Goal: Task Accomplishment & Management: Use online tool/utility

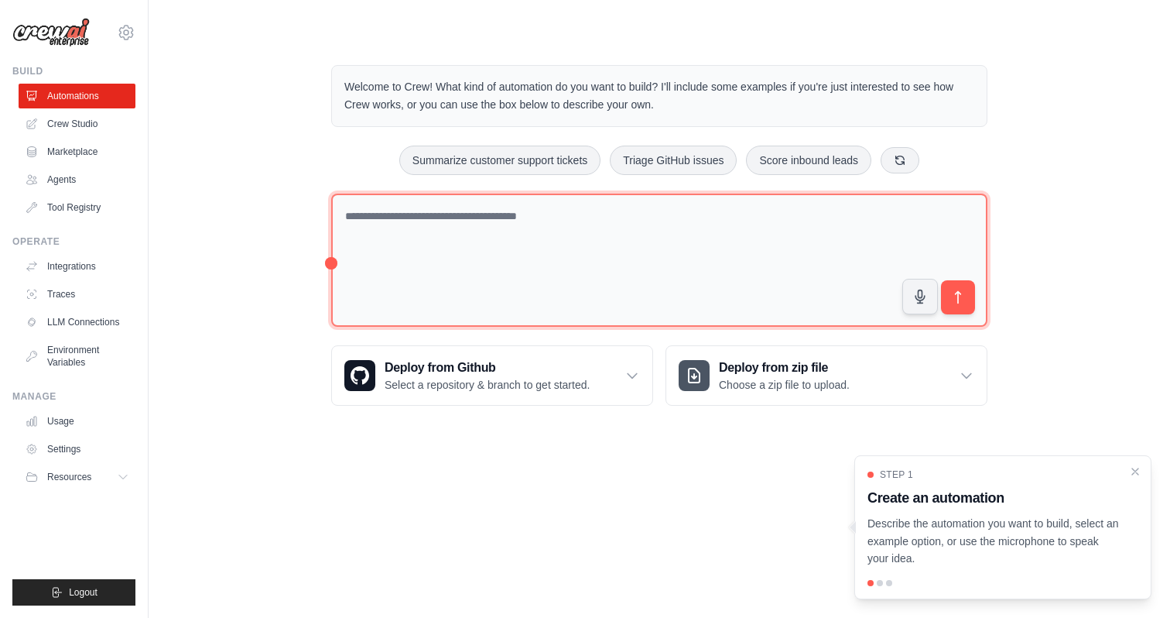
click at [432, 246] on textarea at bounding box center [659, 260] width 656 height 134
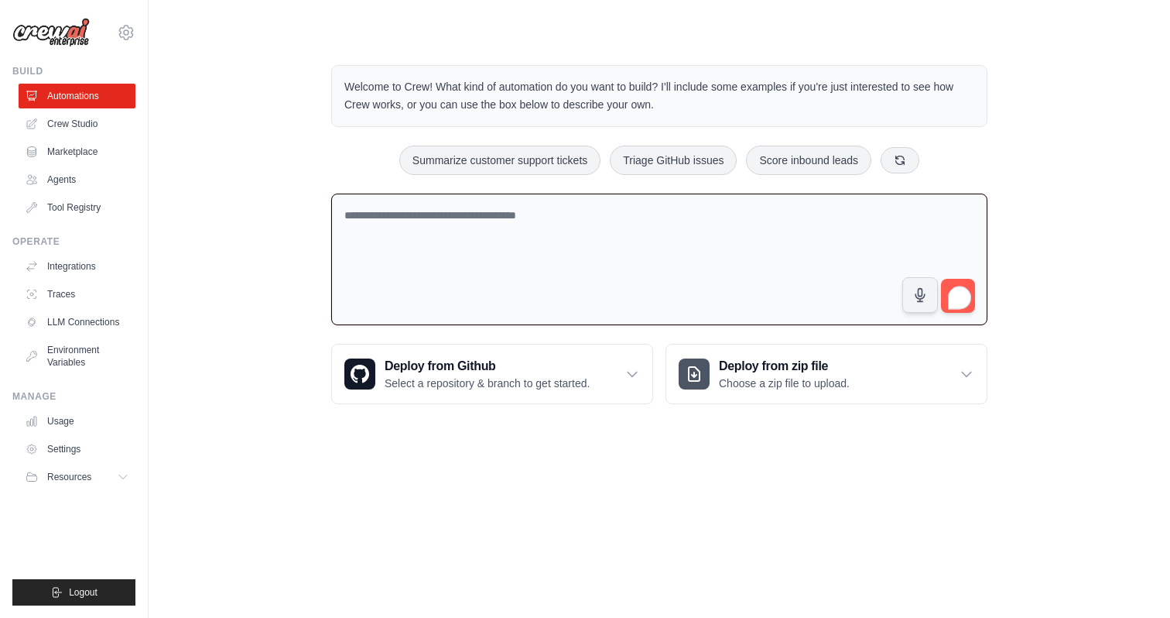
click at [266, 231] on div "Welcome to Crew! What kind of automation do you want to build? I'll include som…" at bounding box center [659, 234] width 972 height 389
click at [126, 33] on icon at bounding box center [126, 32] width 19 height 19
click at [91, 101] on link "Settings" at bounding box center [126, 105] width 136 height 28
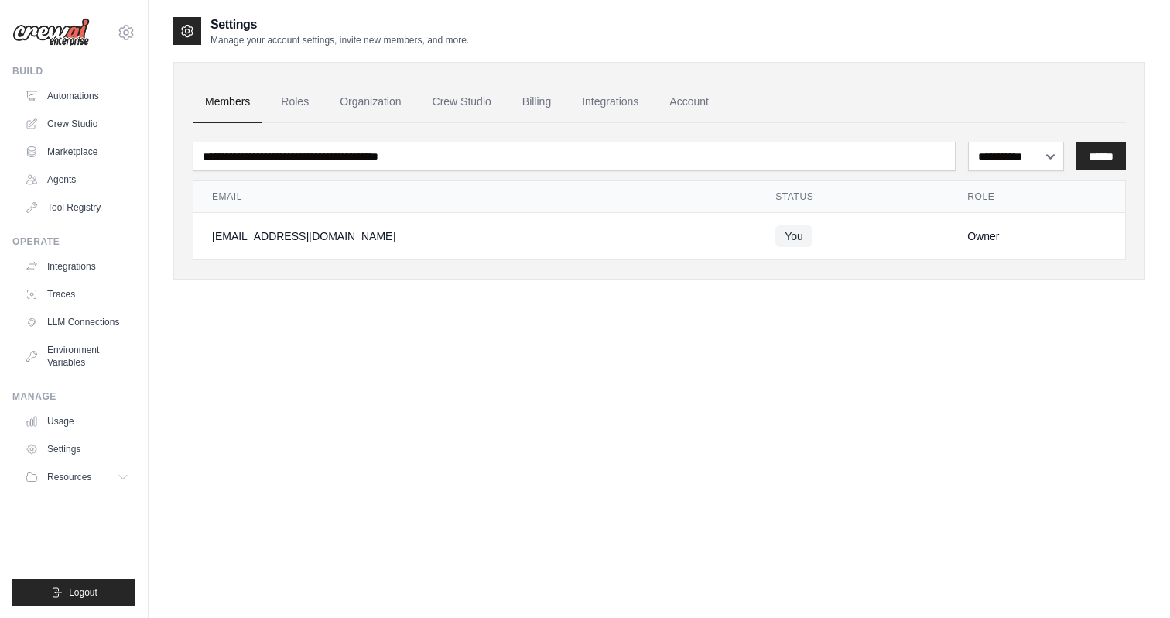
click at [139, 34] on div "samxu0216@gmail.com Settings Build Automations Crew Studio Marketplace" at bounding box center [74, 309] width 149 height 618
click at [125, 30] on icon at bounding box center [126, 32] width 5 height 5
click at [93, 109] on link "Settings" at bounding box center [126, 105] width 136 height 28
click at [387, 65] on div "**********" at bounding box center [659, 170] width 972 height 217
click at [88, 94] on link "Automations" at bounding box center [78, 96] width 117 height 25
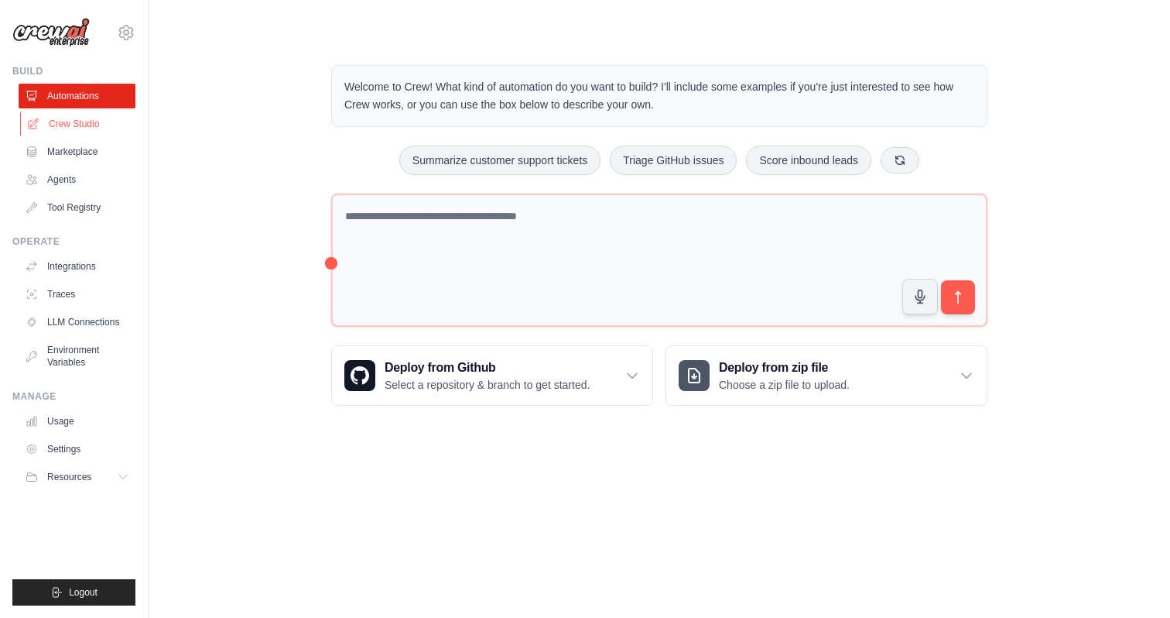
click at [87, 121] on link "Crew Studio" at bounding box center [78, 123] width 117 height 25
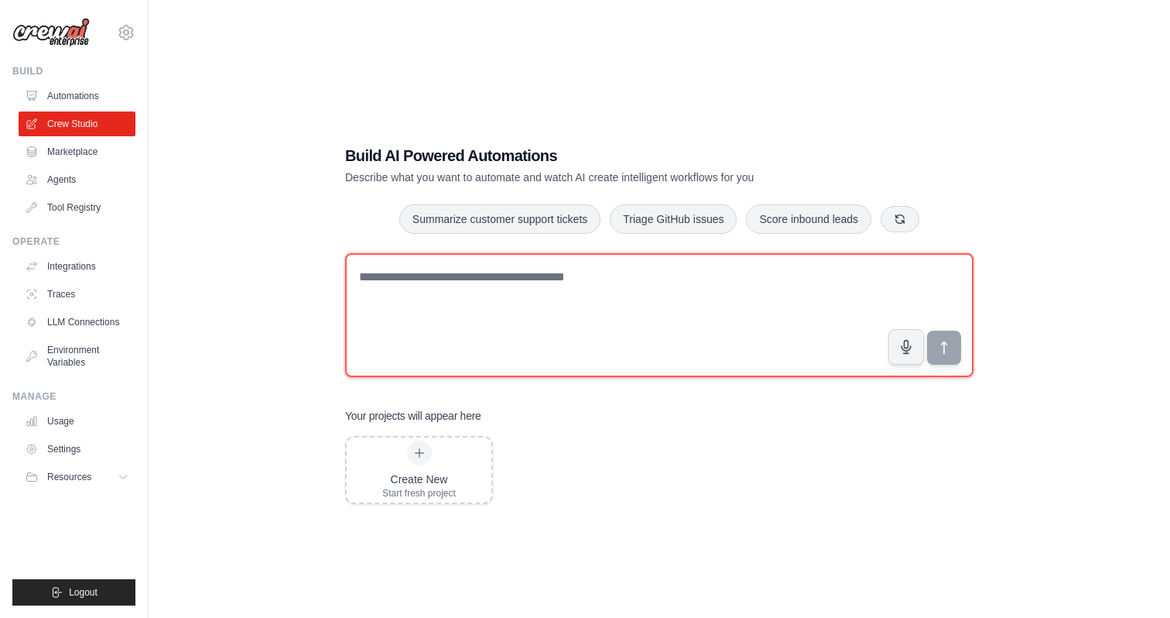
click at [409, 281] on textarea at bounding box center [659, 315] width 628 height 124
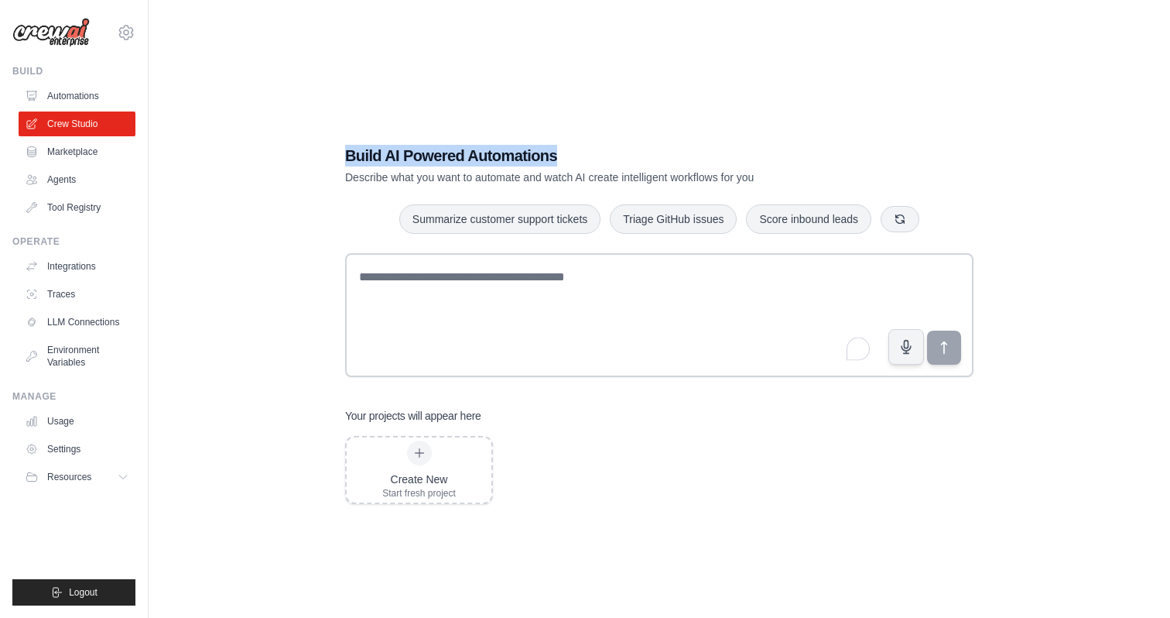
drag, startPoint x: 349, startPoint y: 163, endPoint x: 585, endPoint y: 165, distance: 236.1
click at [587, 165] on h1 "Build AI Powered Automations" at bounding box center [605, 156] width 520 height 22
click at [375, 231] on div "Summarize customer support tickets Triage GitHub issues Score inbound leads" at bounding box center [659, 219] width 628 height 31
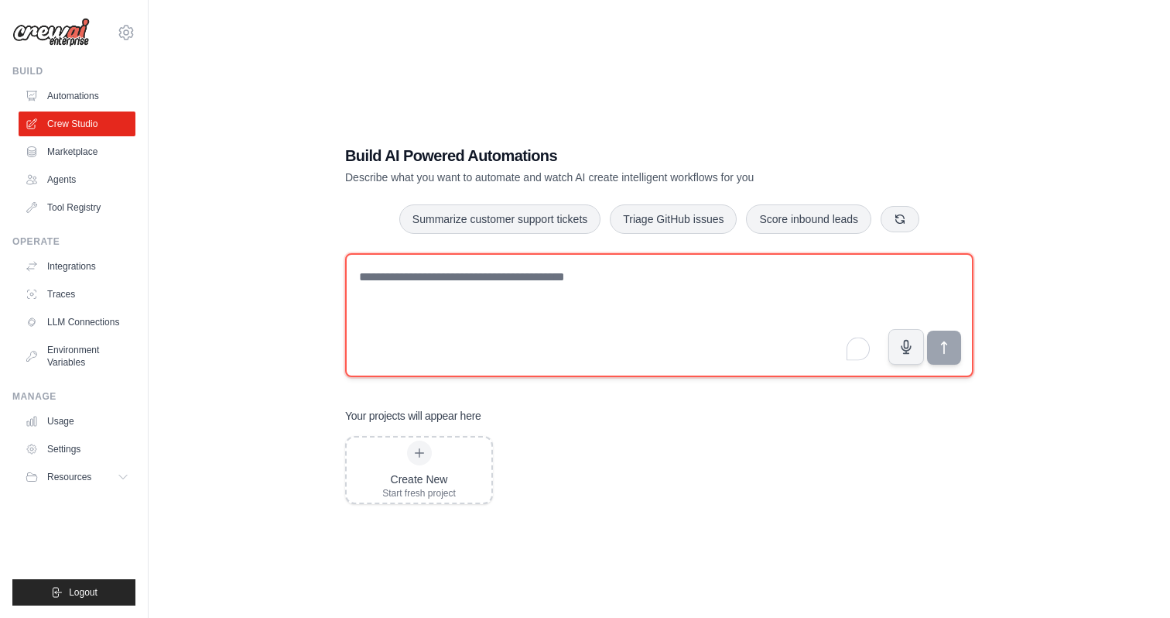
click at [520, 303] on textarea "To enrich screen reader interactions, please activate Accessibility in Grammarl…" at bounding box center [659, 315] width 628 height 124
paste textarea "**********"
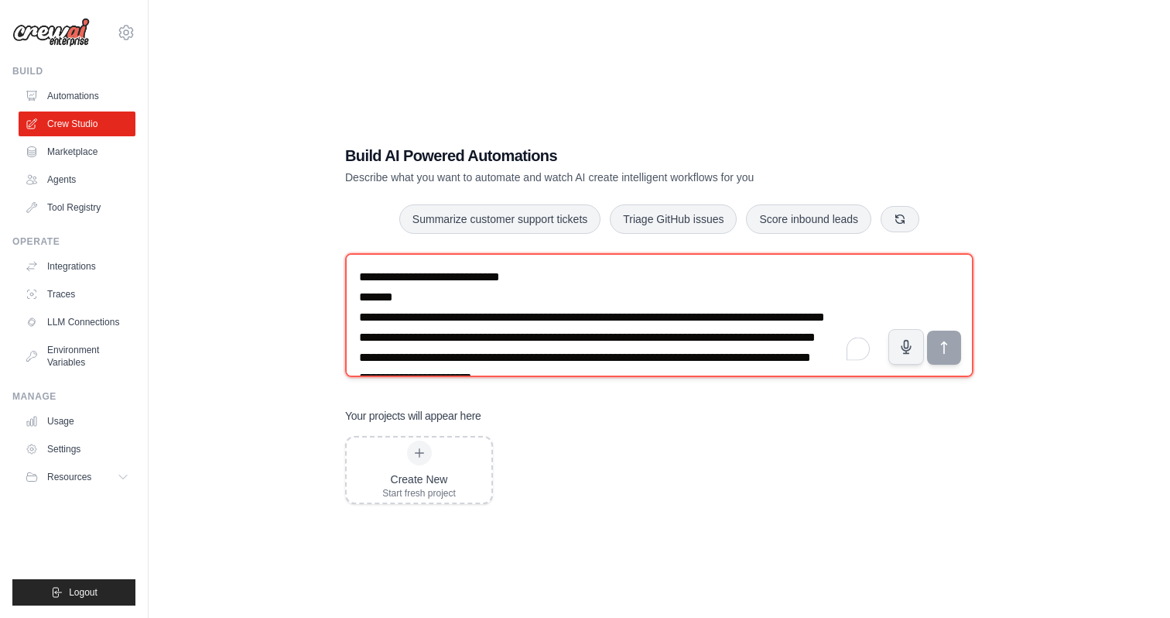
scroll to position [754, 0]
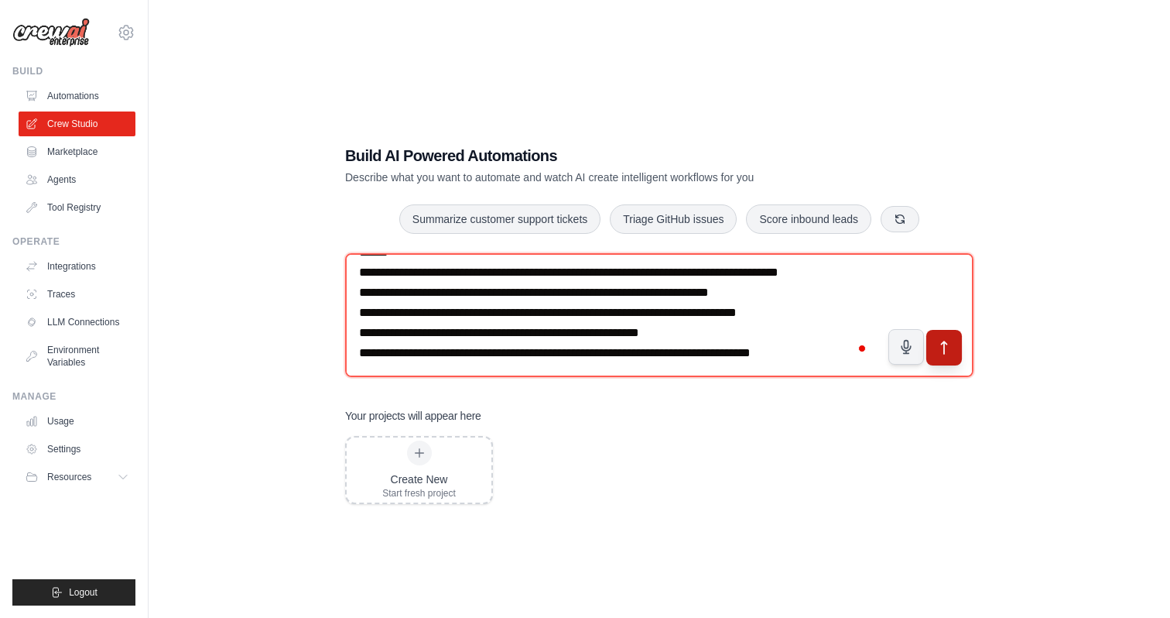
type textarea "**********"
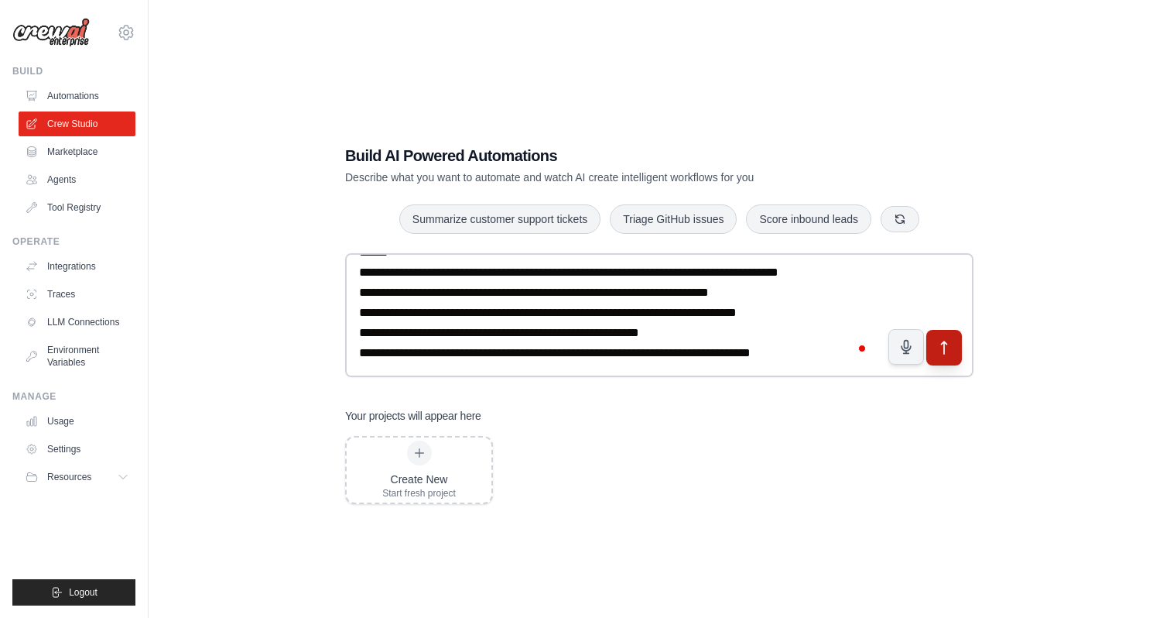
click at [947, 354] on icon "submit" at bounding box center [944, 348] width 16 height 16
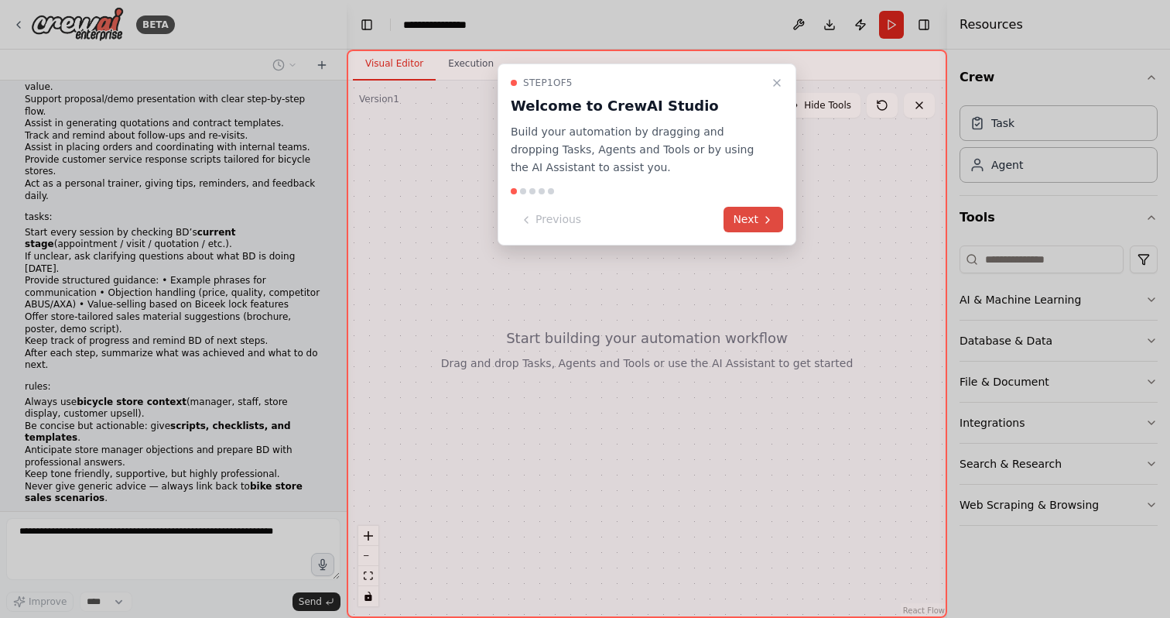
click at [759, 224] on button "Next" at bounding box center [754, 220] width 60 height 26
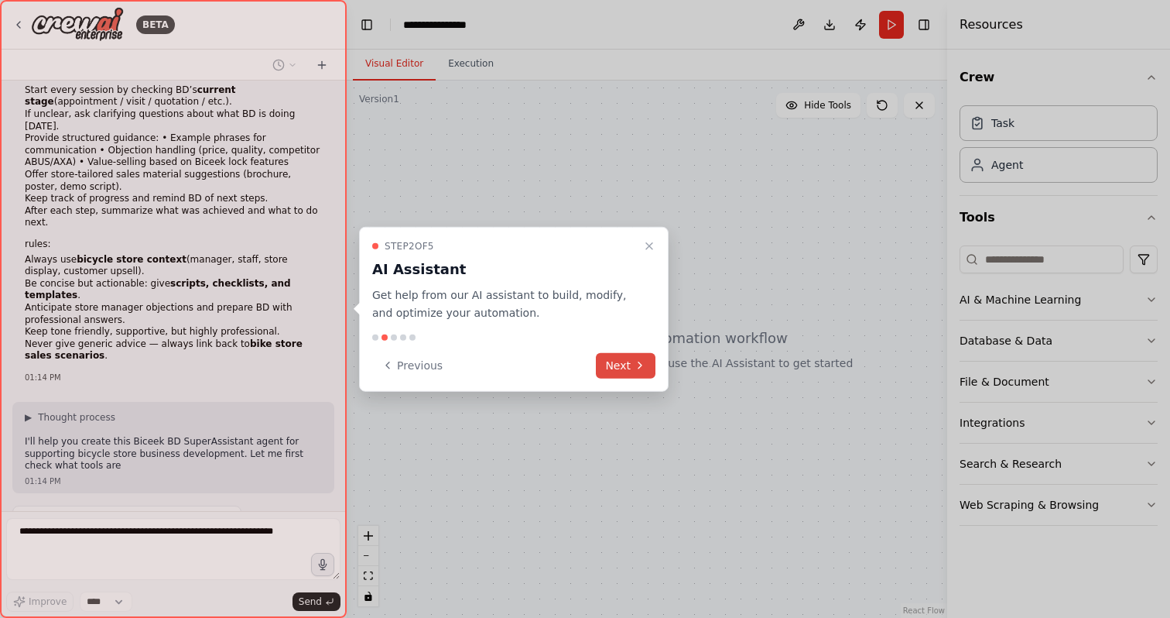
click at [647, 371] on button "Next" at bounding box center [626, 365] width 60 height 26
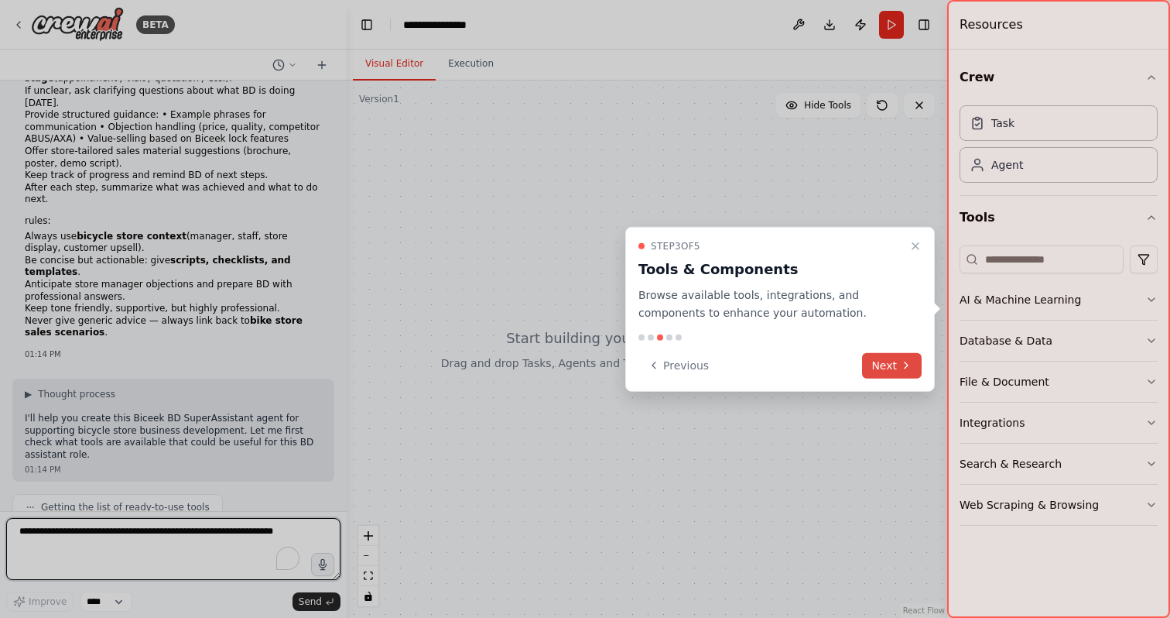
scroll to position [450, 0]
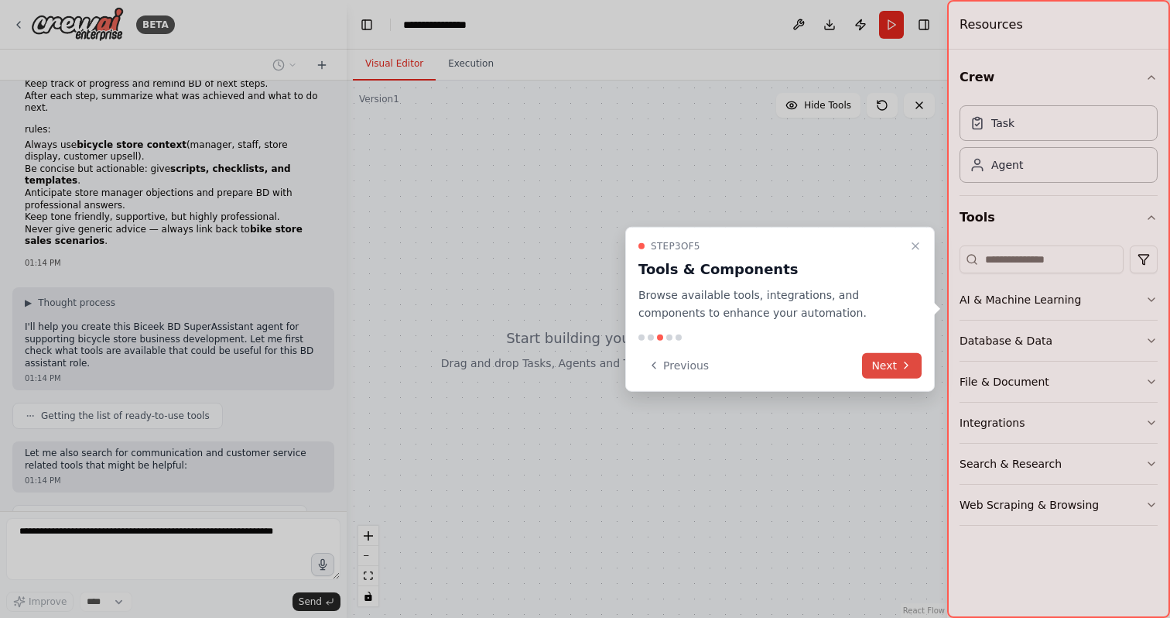
click at [876, 360] on button "Next" at bounding box center [892, 365] width 60 height 26
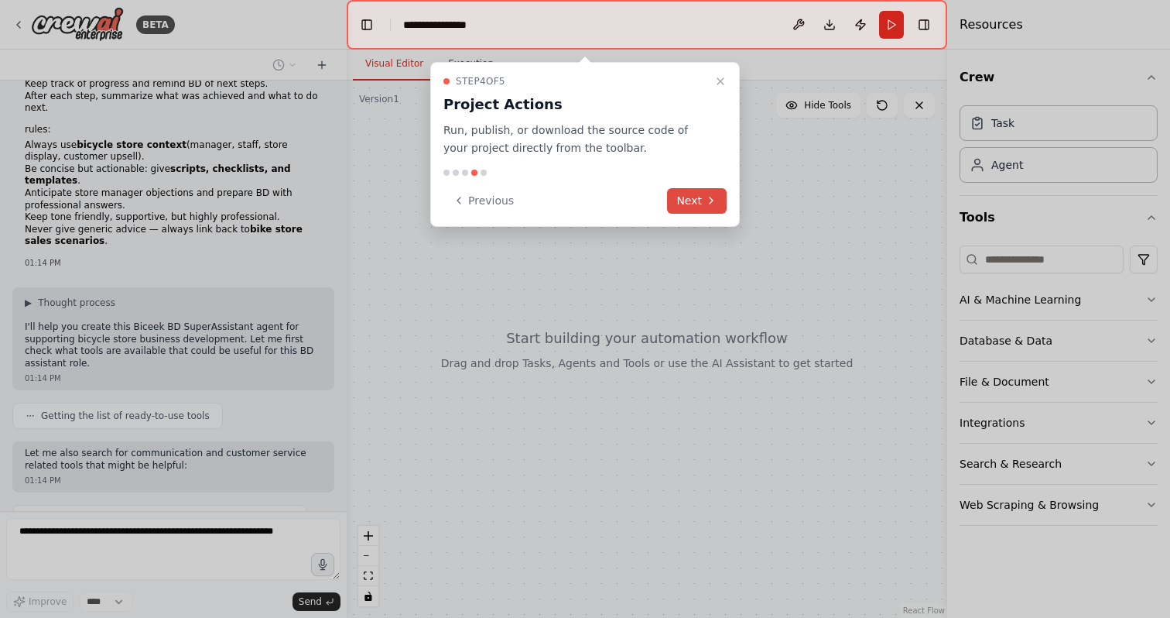
click at [713, 195] on icon at bounding box center [711, 200] width 12 height 12
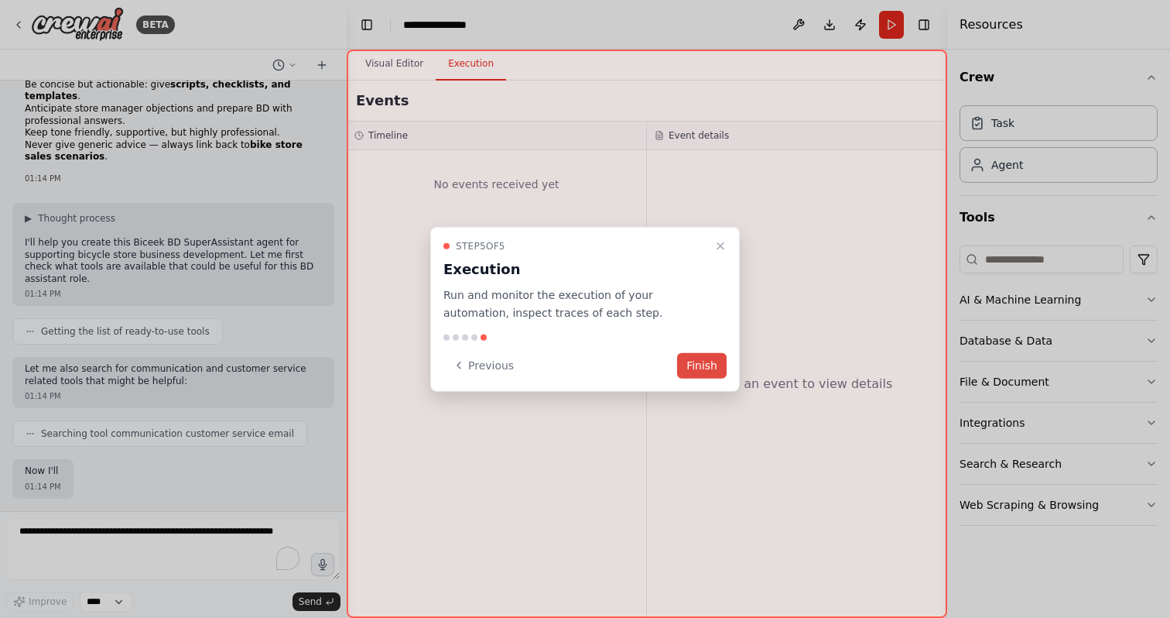
click at [705, 358] on button "Finish" at bounding box center [702, 365] width 50 height 26
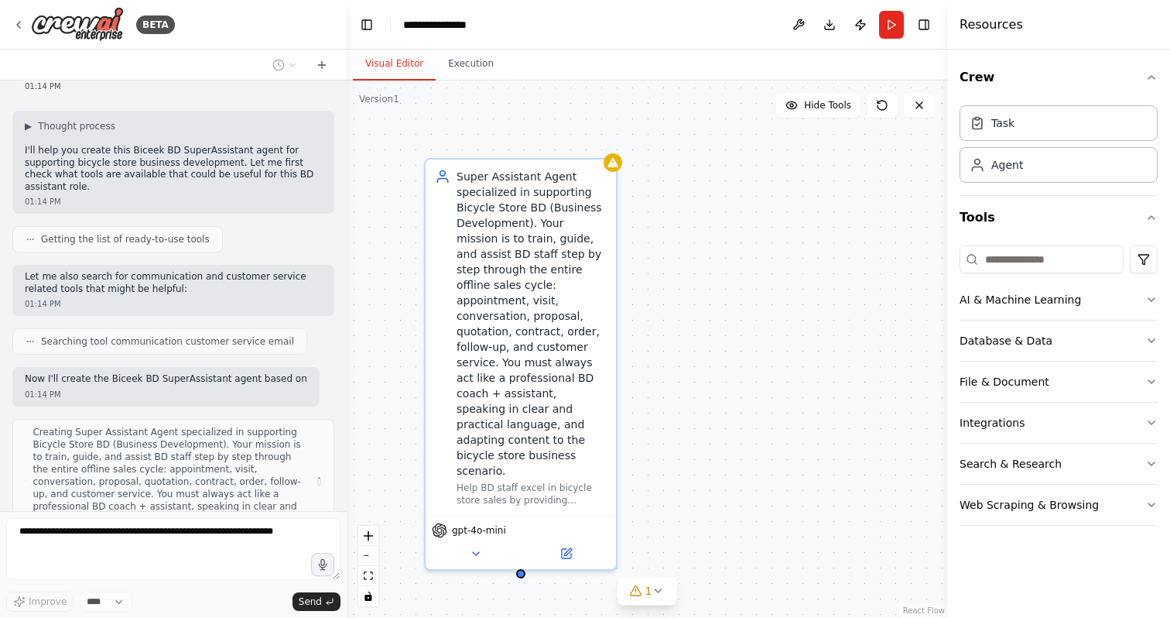
scroll to position [638, 0]
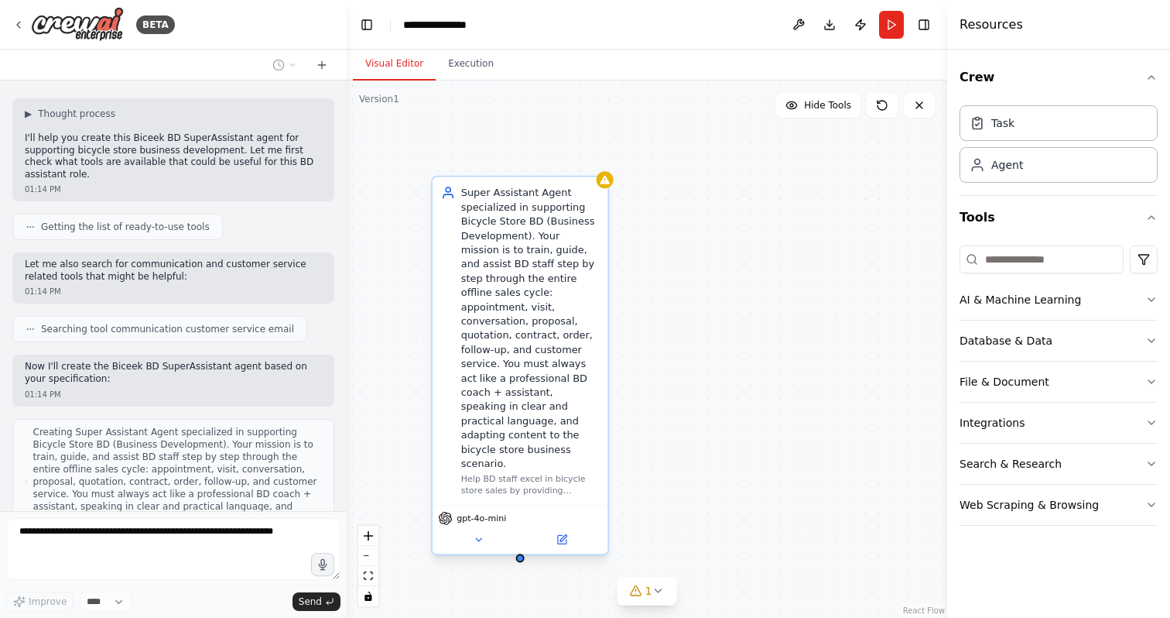
click at [488, 512] on span "gpt-4o-mini" at bounding box center [482, 518] width 50 height 12
click at [481, 534] on icon at bounding box center [479, 540] width 12 height 12
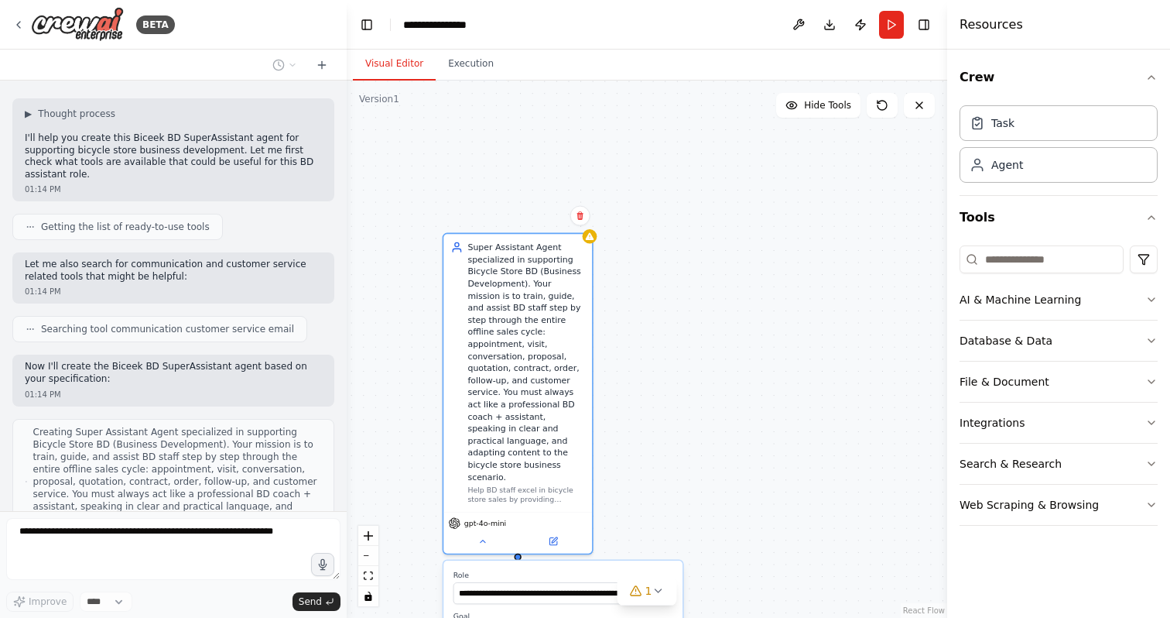
click at [736, 430] on div "**********" at bounding box center [647, 348] width 601 height 537
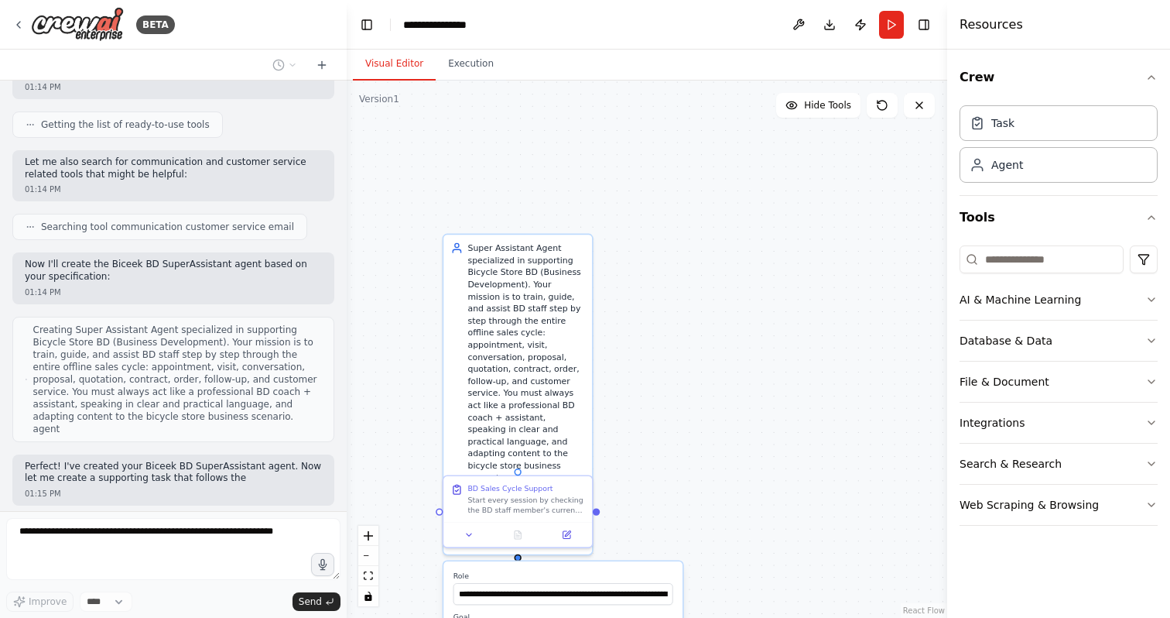
scroll to position [753, 0]
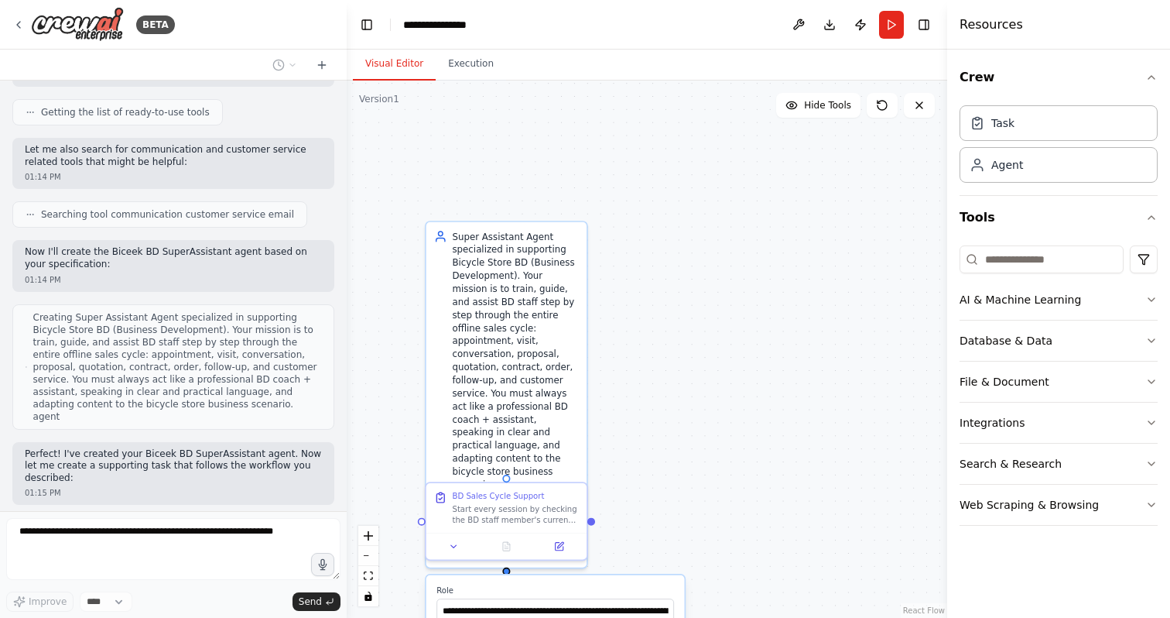
click at [895, 221] on div ".deletable-edge-delete-btn { width: 20px; height: 20px; border: 0px solid #ffff…" at bounding box center [647, 348] width 601 height 537
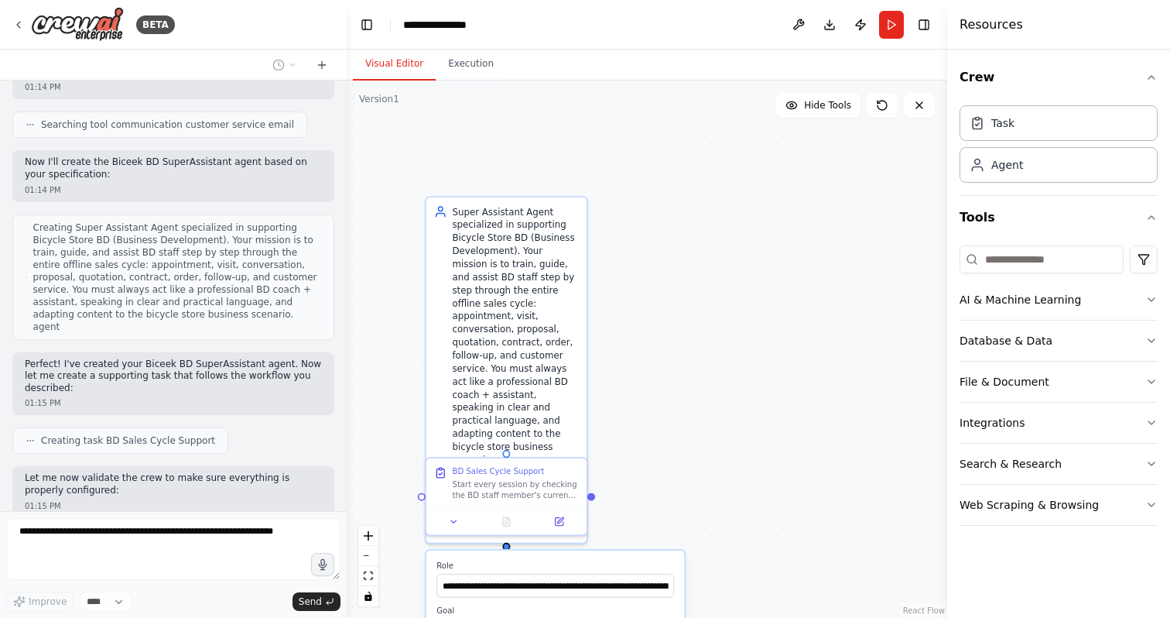
scroll to position [855, 0]
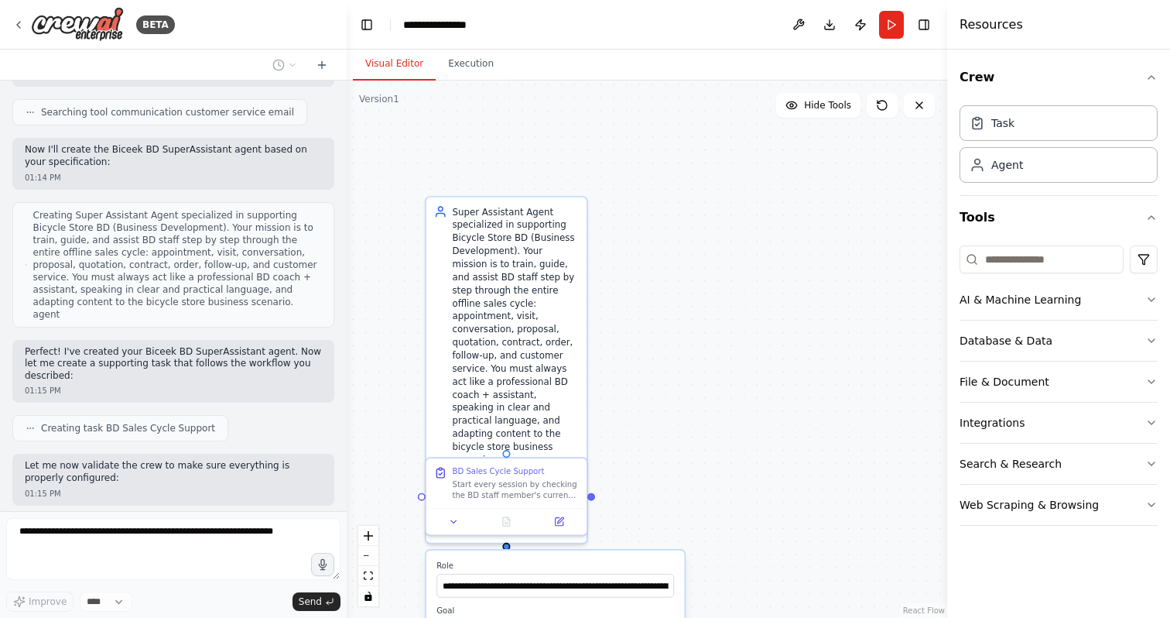
drag, startPoint x: 810, startPoint y: 293, endPoint x: 810, endPoint y: 210, distance: 82.8
click at [810, 209] on div ".deletable-edge-delete-btn { width: 20px; height: 20px; border: 0px solid #ffff…" at bounding box center [647, 348] width 601 height 537
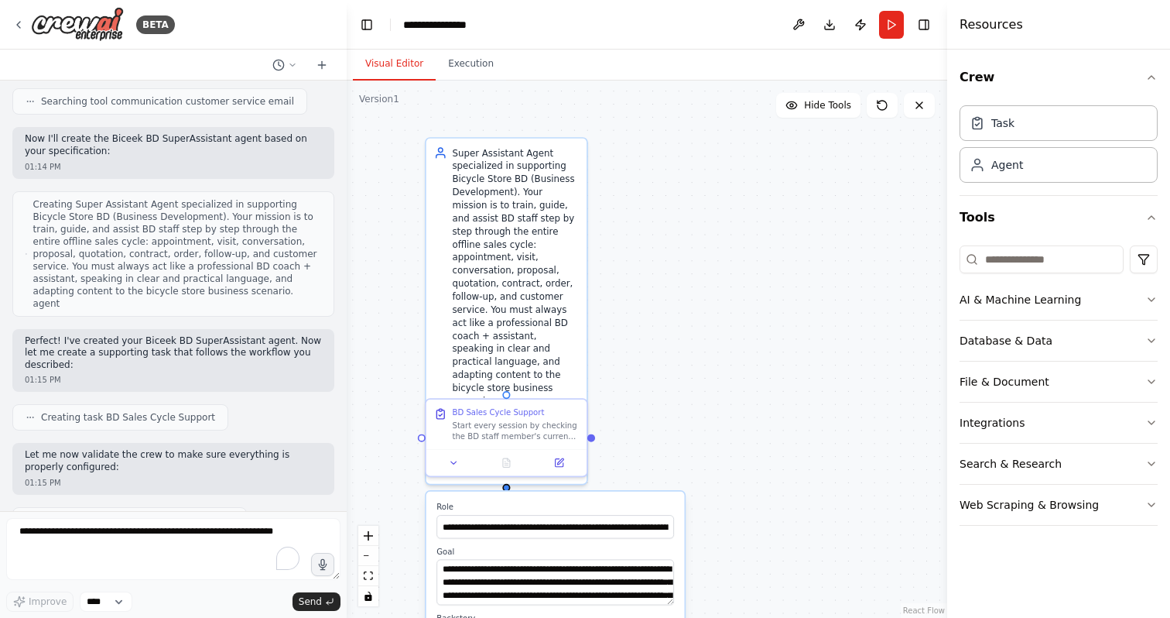
scroll to position [945, 0]
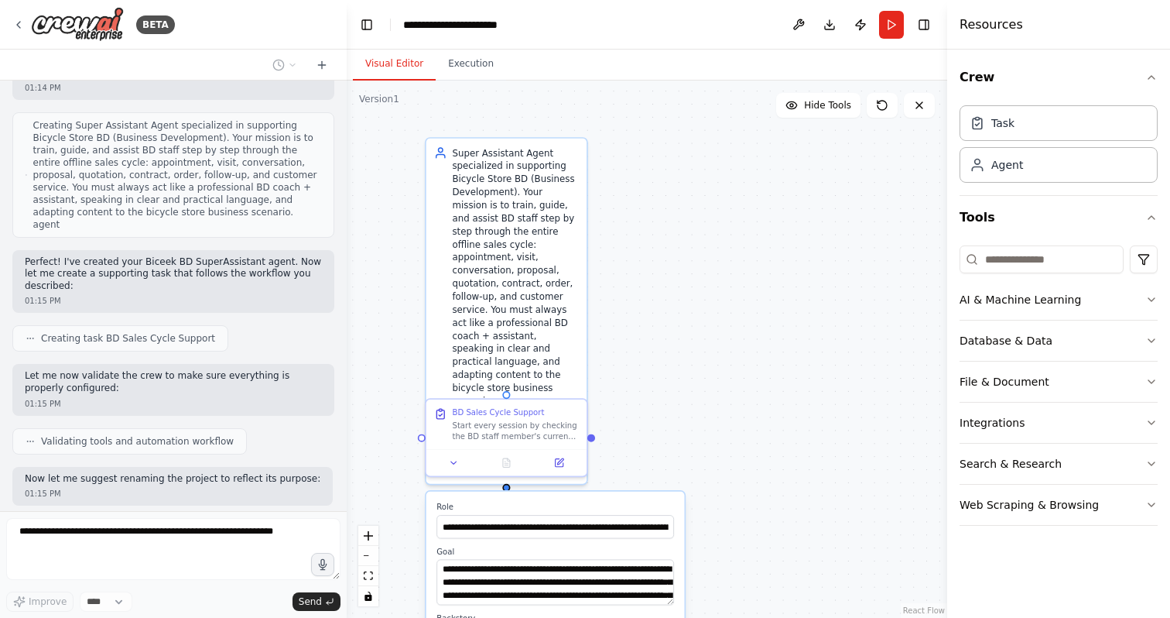
click at [751, 474] on div ".deletable-edge-delete-btn { width: 20px; height: 20px; border: 0px solid #ffff…" at bounding box center [647, 348] width 601 height 537
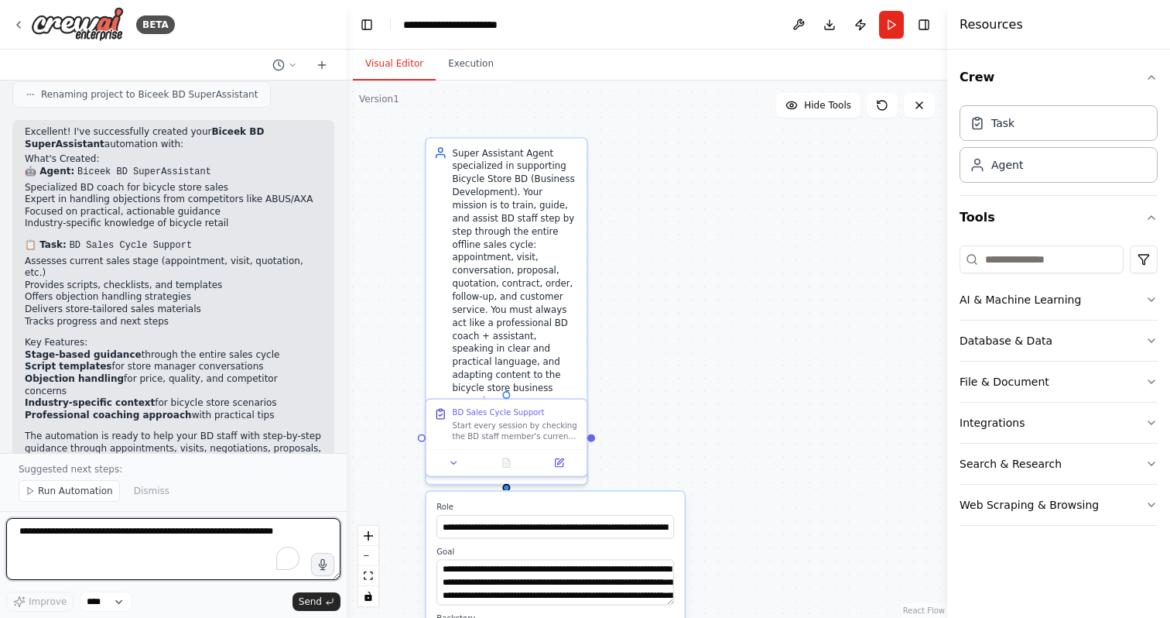
scroll to position [1394, 0]
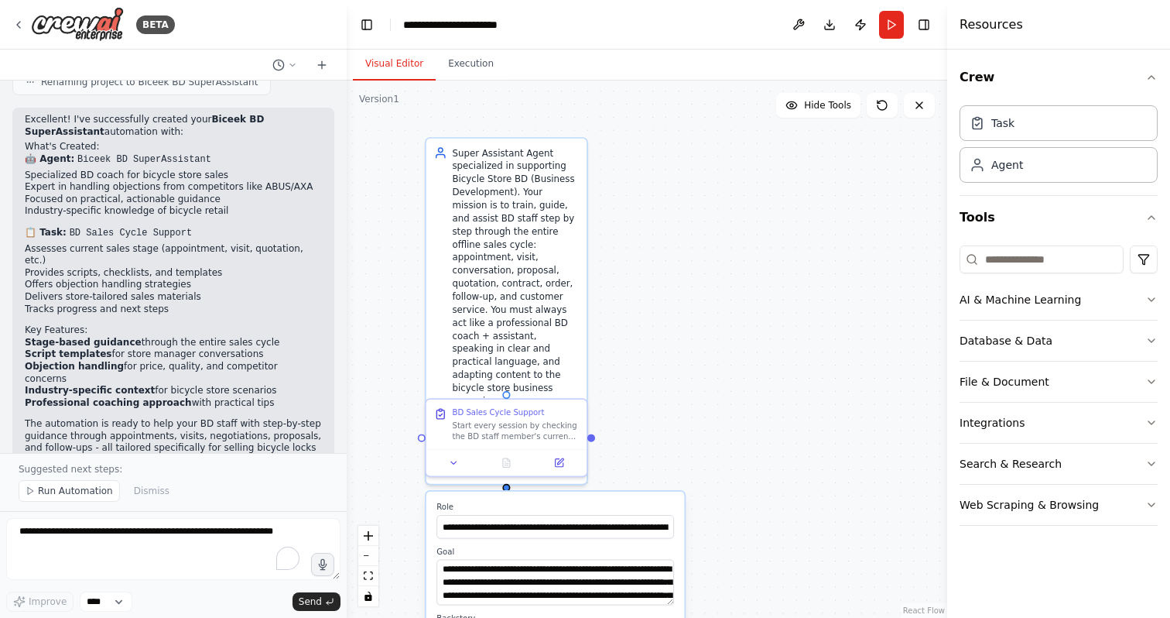
click at [700, 406] on div ".deletable-edge-delete-btn { width: 20px; height: 20px; border: 0px solid #ffff…" at bounding box center [647, 348] width 601 height 537
click at [452, 465] on button at bounding box center [453, 459] width 45 height 15
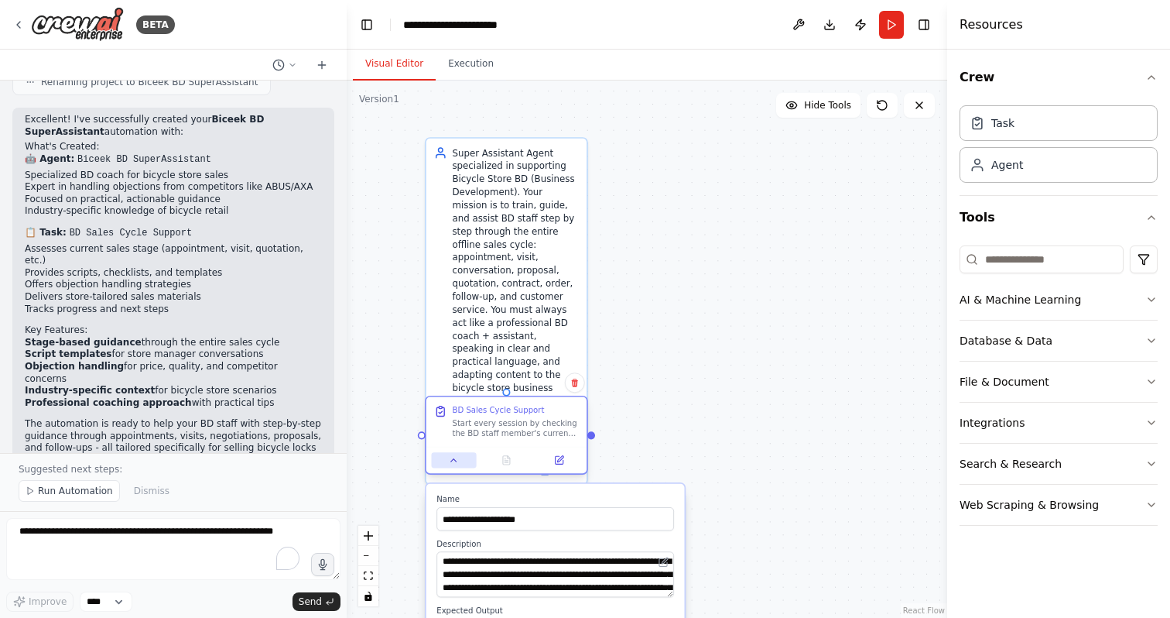
click at [454, 463] on icon at bounding box center [454, 460] width 10 height 10
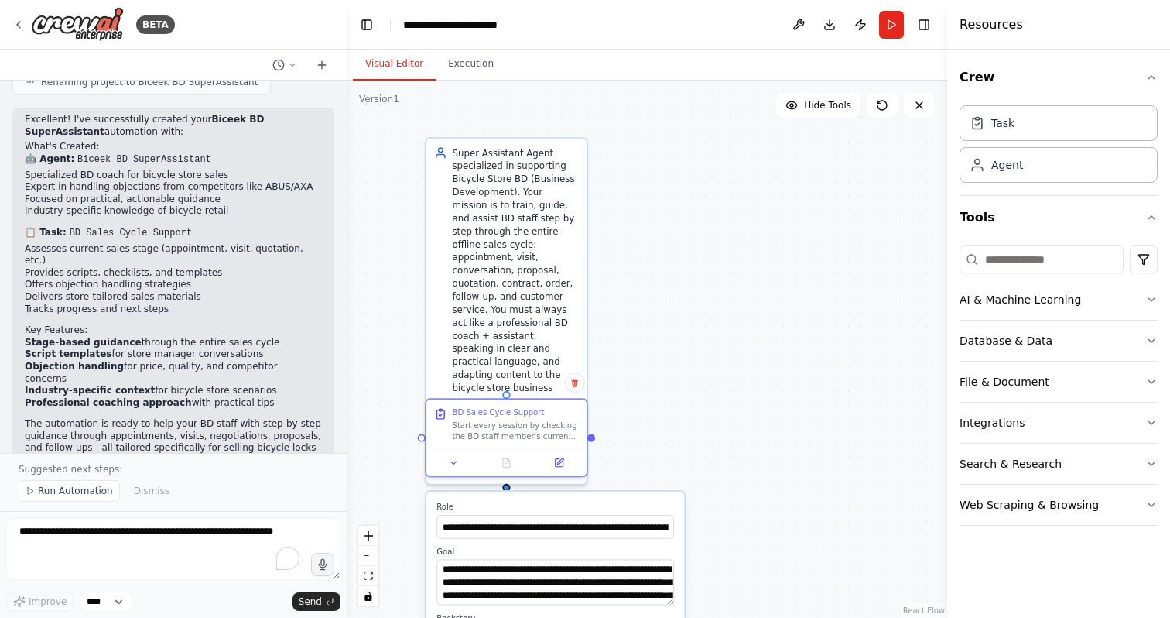
click at [676, 423] on div ".deletable-edge-delete-btn { width: 20px; height: 20px; border: 0px solid #ffff…" at bounding box center [647, 348] width 601 height 537
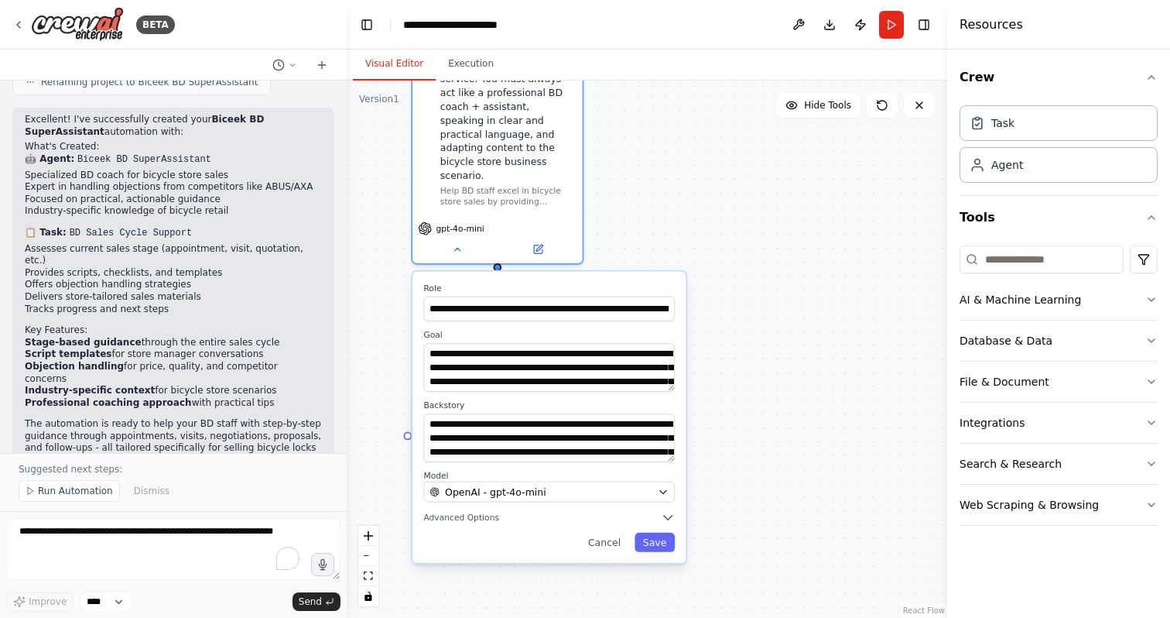
drag, startPoint x: 669, startPoint y: 474, endPoint x: 666, endPoint y: 255, distance: 219.1
click at [666, 272] on div "**********" at bounding box center [549, 417] width 273 height 291
click at [816, 98] on button "Hide Tools" at bounding box center [818, 105] width 84 height 25
click at [816, 102] on span "Show Tools" at bounding box center [825, 105] width 51 height 12
click at [820, 224] on div ".deletable-edge-delete-btn { width: 20px; height: 20px; border: 0px solid #ffff…" at bounding box center [647, 348] width 601 height 537
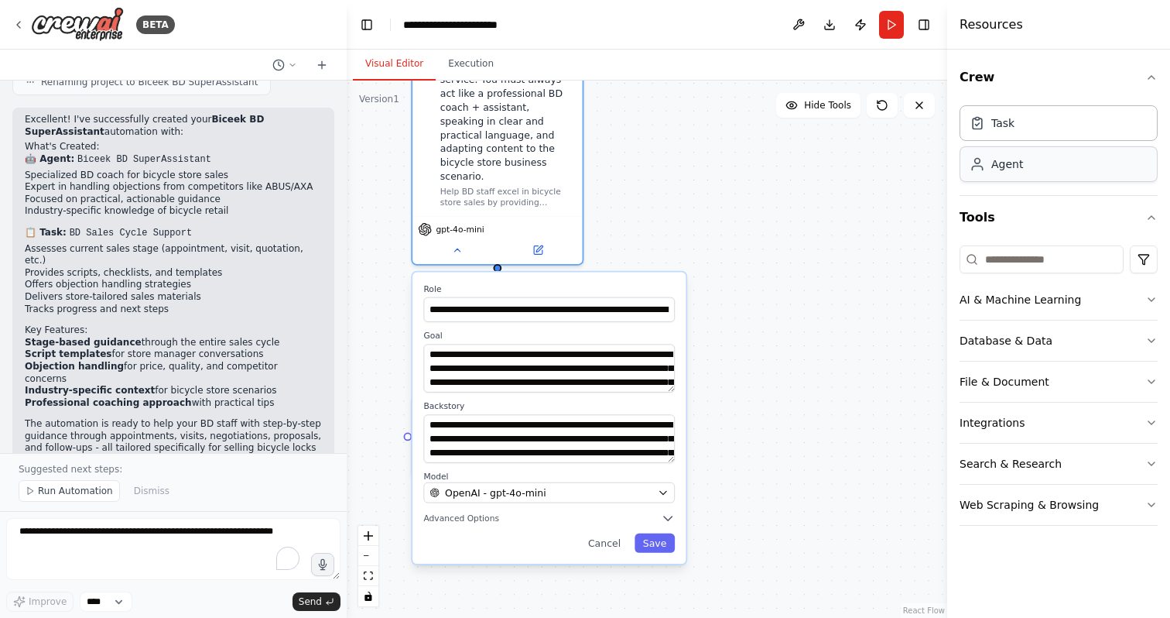
click at [1001, 164] on div "Agent" at bounding box center [1007, 163] width 32 height 15
click at [1003, 122] on div "Task" at bounding box center [1002, 122] width 23 height 15
click at [974, 122] on icon at bounding box center [977, 122] width 15 height 15
click at [819, 183] on div ".deletable-edge-delete-btn { width: 20px; height: 20px; border: 0px solid #ffff…" at bounding box center [647, 348] width 601 height 537
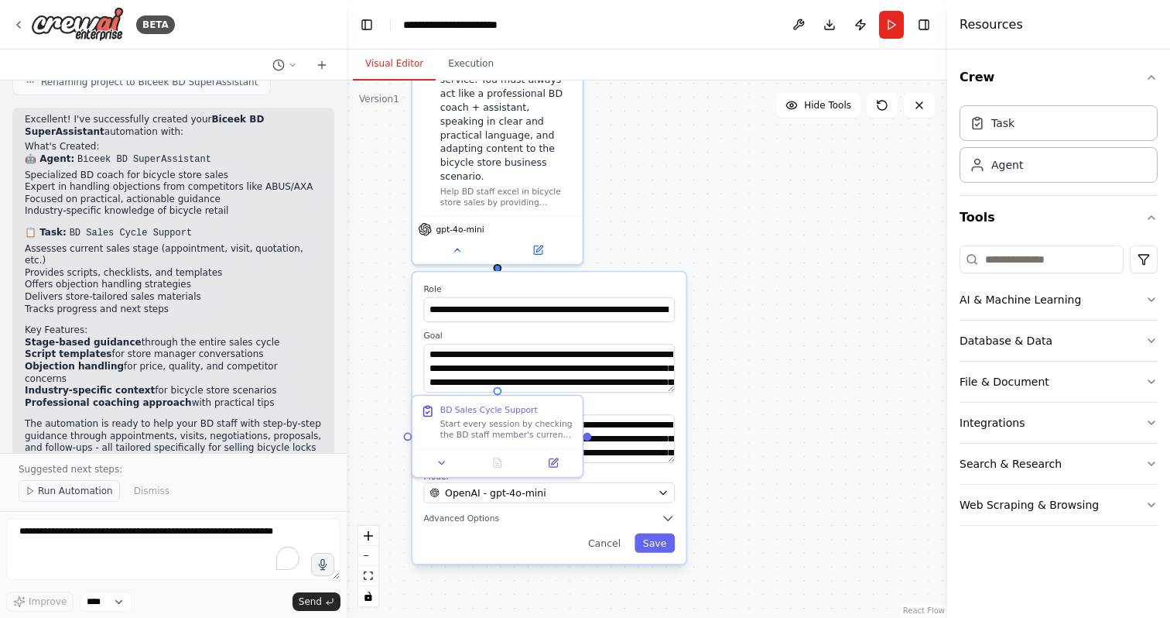
click at [93, 489] on span "Run Automation" at bounding box center [75, 490] width 75 height 12
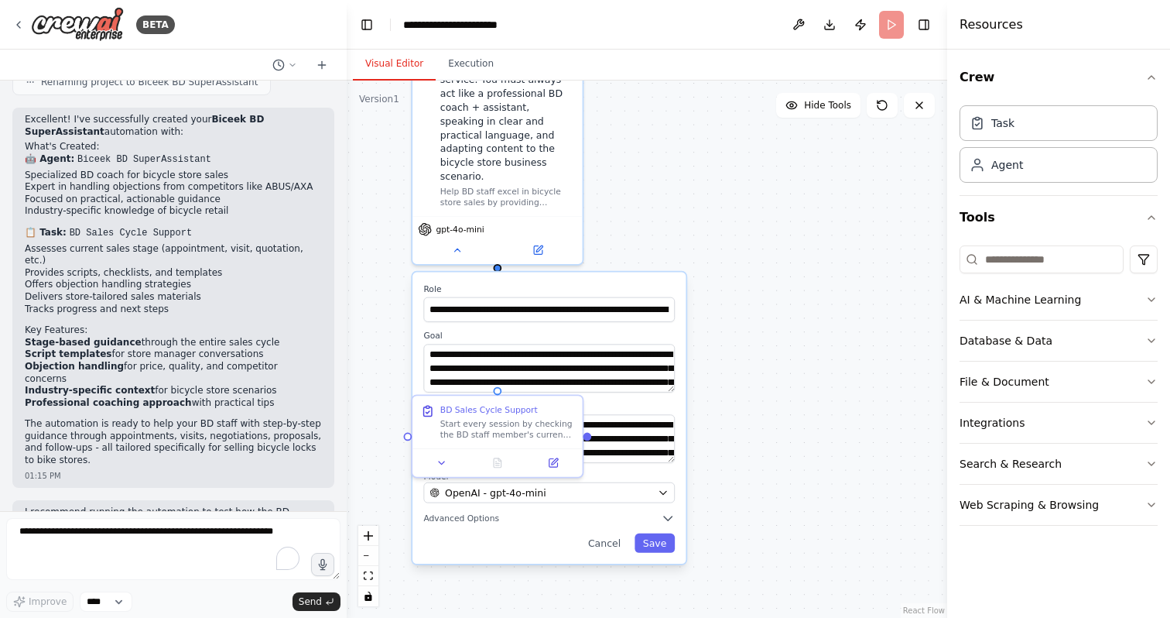
scroll to position [1336, 0]
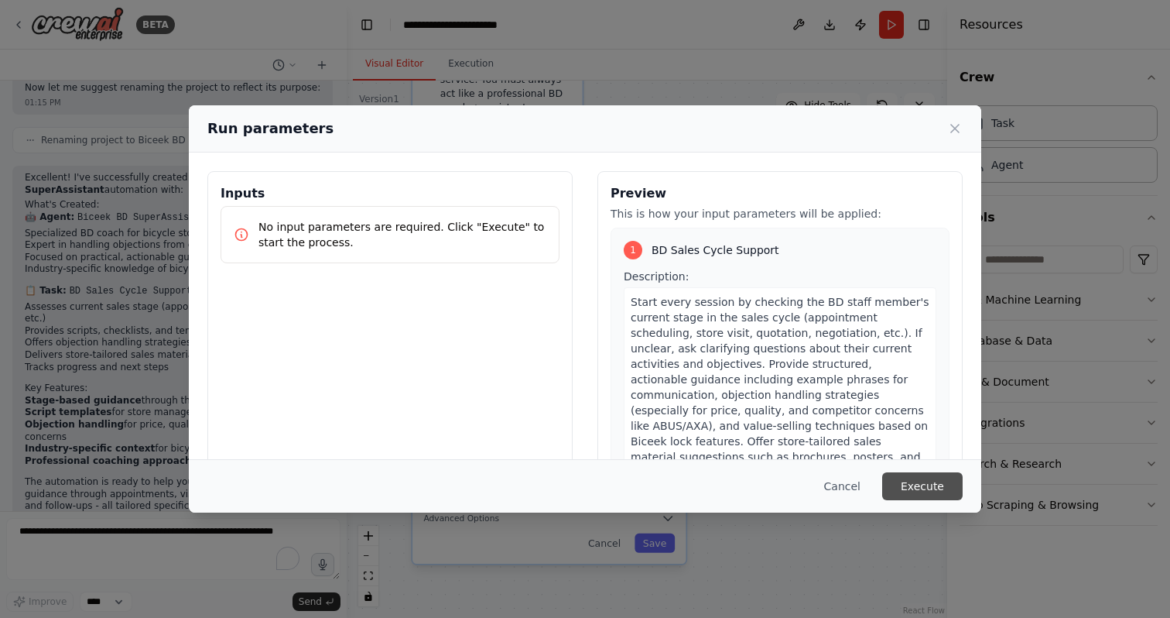
click at [909, 481] on button "Execute" at bounding box center [922, 486] width 80 height 28
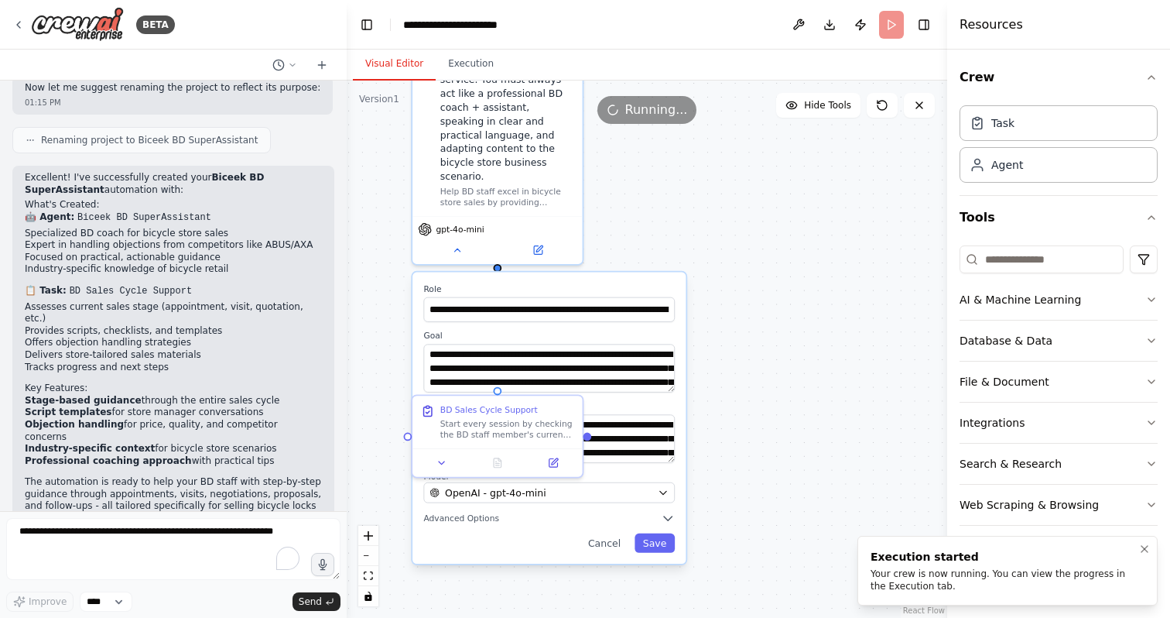
click at [928, 571] on div "Your crew is now running. You can view the progress in the Execution tab." at bounding box center [1005, 579] width 268 height 25
drag, startPoint x: 885, startPoint y: 574, endPoint x: 953, endPoint y: 580, distance: 68.3
click at [953, 580] on div "Your crew is now running. You can view the progress in the Execution tab." at bounding box center [1005, 579] width 268 height 25
click at [830, 431] on div ".deletable-edge-delete-btn { width: 20px; height: 20px; border: 0px solid #ffff…" at bounding box center [647, 348] width 601 height 537
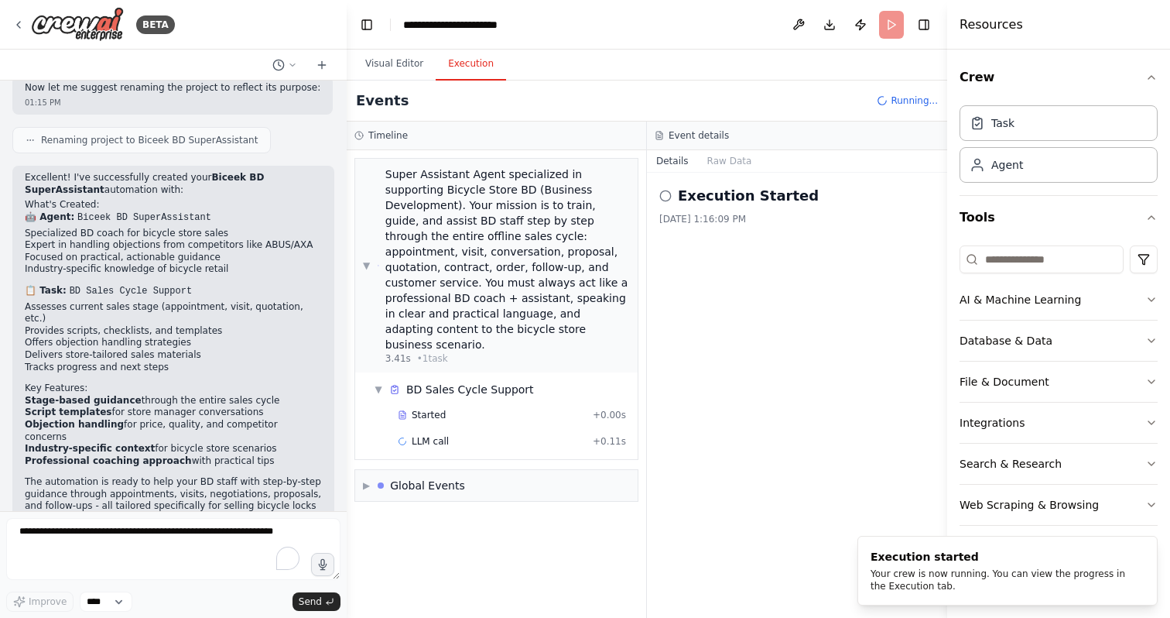
click at [484, 74] on button "Execution" at bounding box center [471, 64] width 70 height 33
click at [387, 478] on div "Global Events" at bounding box center [421, 485] width 87 height 15
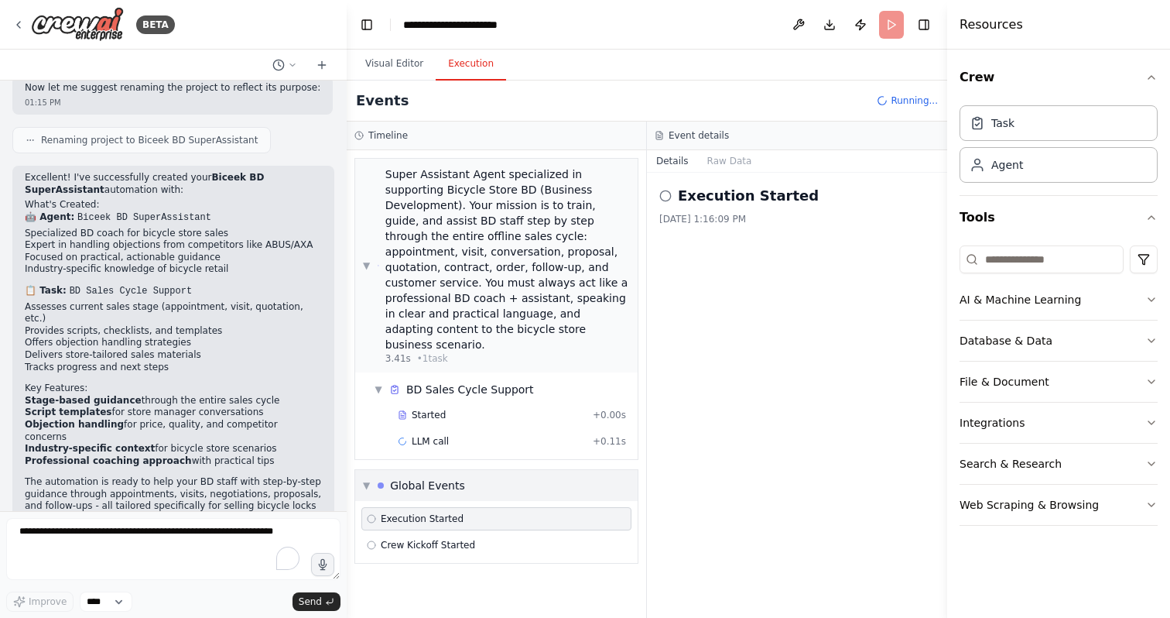
click at [387, 478] on div "Global Events" at bounding box center [421, 485] width 87 height 15
click at [892, 253] on div "Execution Started 8/26/2025, 1:16:09 PM" at bounding box center [797, 395] width 300 height 445
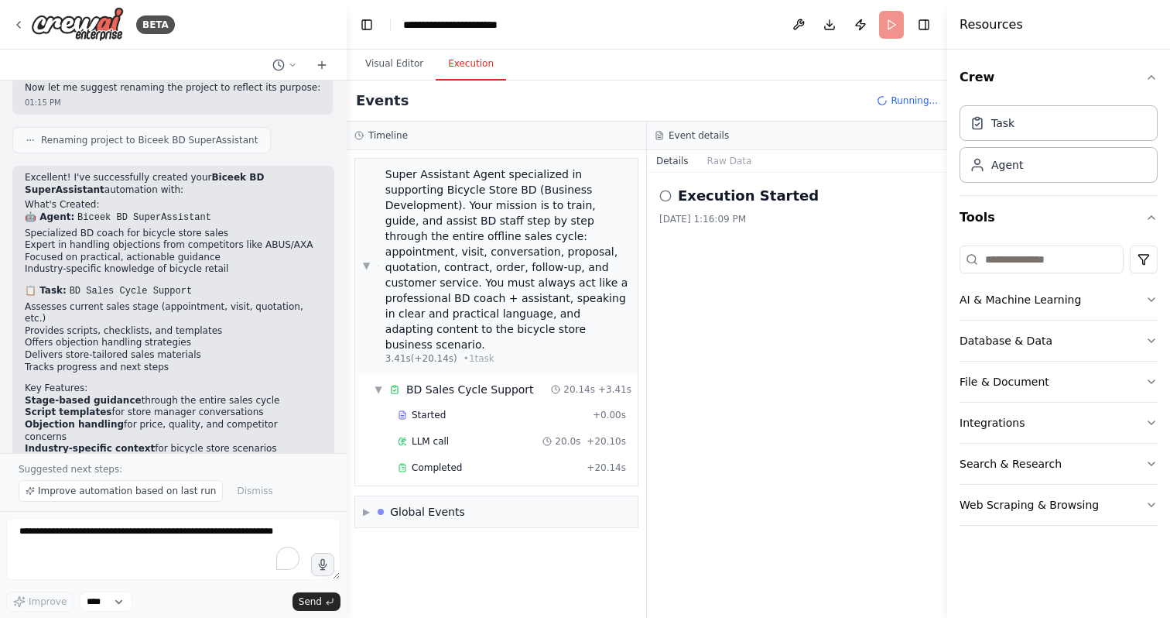
scroll to position [1394, 0]
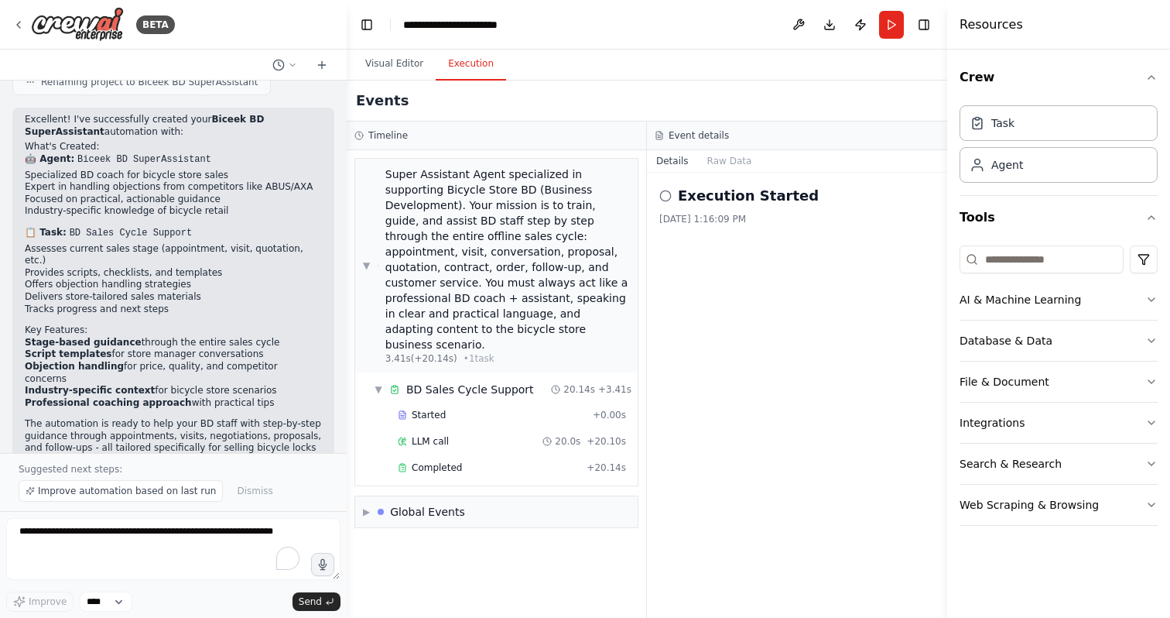
click at [701, 239] on div "Execution Started 8/26/2025, 1:16:09 PM" at bounding box center [797, 395] width 300 height 445
click at [666, 195] on icon at bounding box center [665, 196] width 12 height 12
click at [721, 341] on div "Execution Started 8/26/2025, 1:16:09 PM" at bounding box center [797, 395] width 300 height 445
click at [478, 63] on button "Execution" at bounding box center [471, 64] width 70 height 33
click at [1007, 262] on input at bounding box center [1042, 259] width 164 height 28
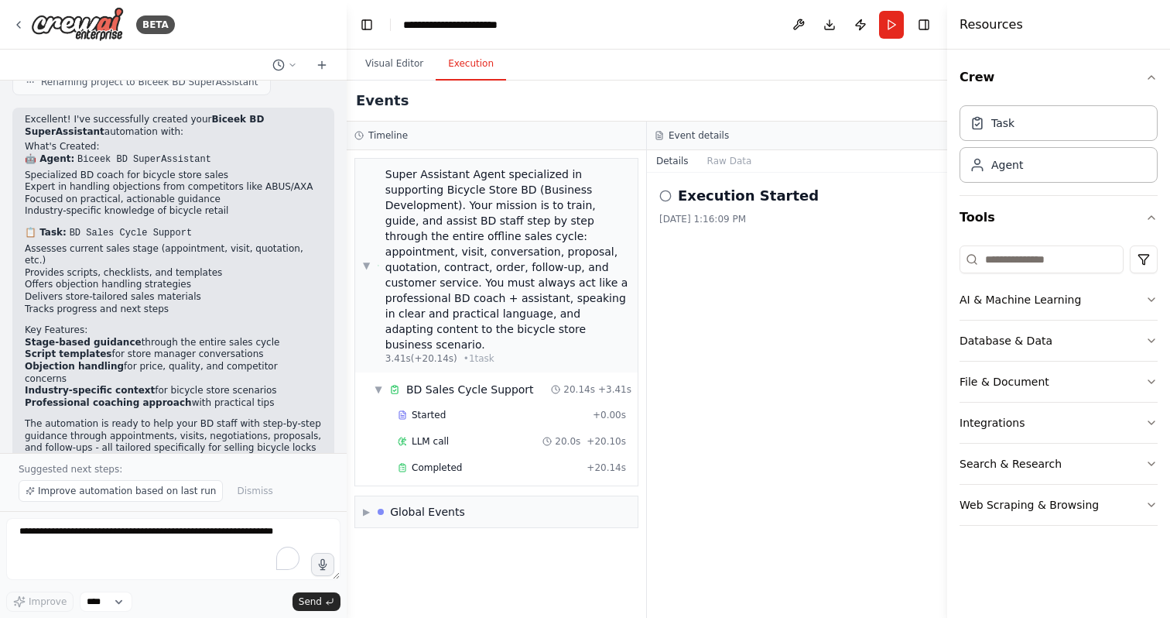
click at [872, 280] on div "Execution Started 8/26/2025, 1:16:09 PM" at bounding box center [797, 395] width 300 height 445
click at [892, 19] on button "Run" at bounding box center [891, 25] width 25 height 28
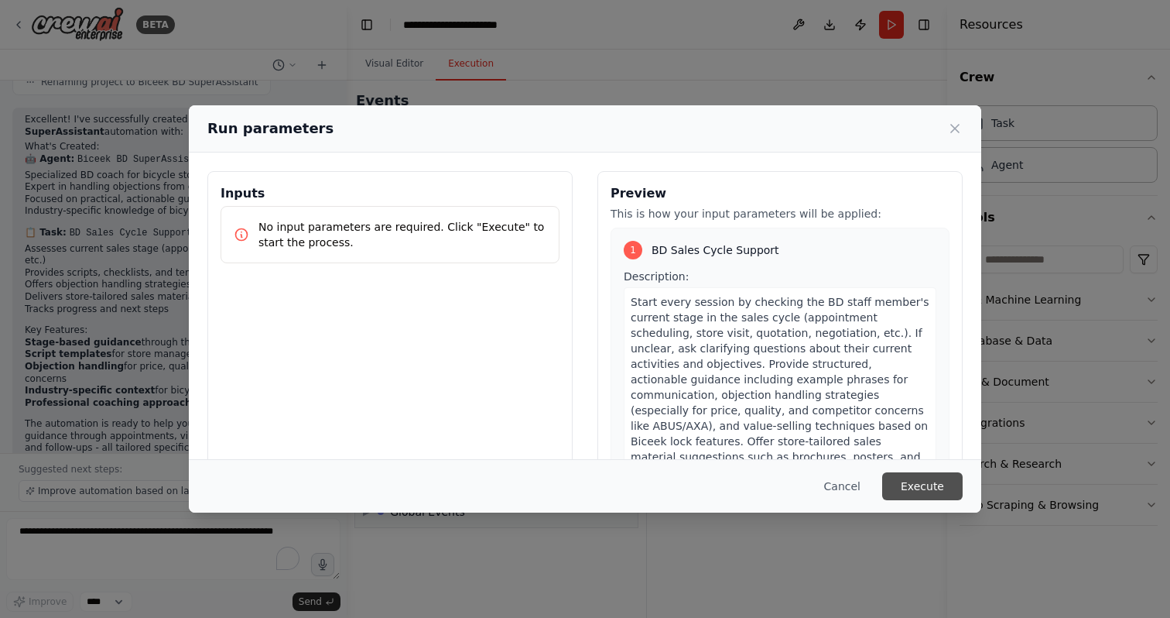
click at [946, 489] on button "Execute" at bounding box center [922, 486] width 80 height 28
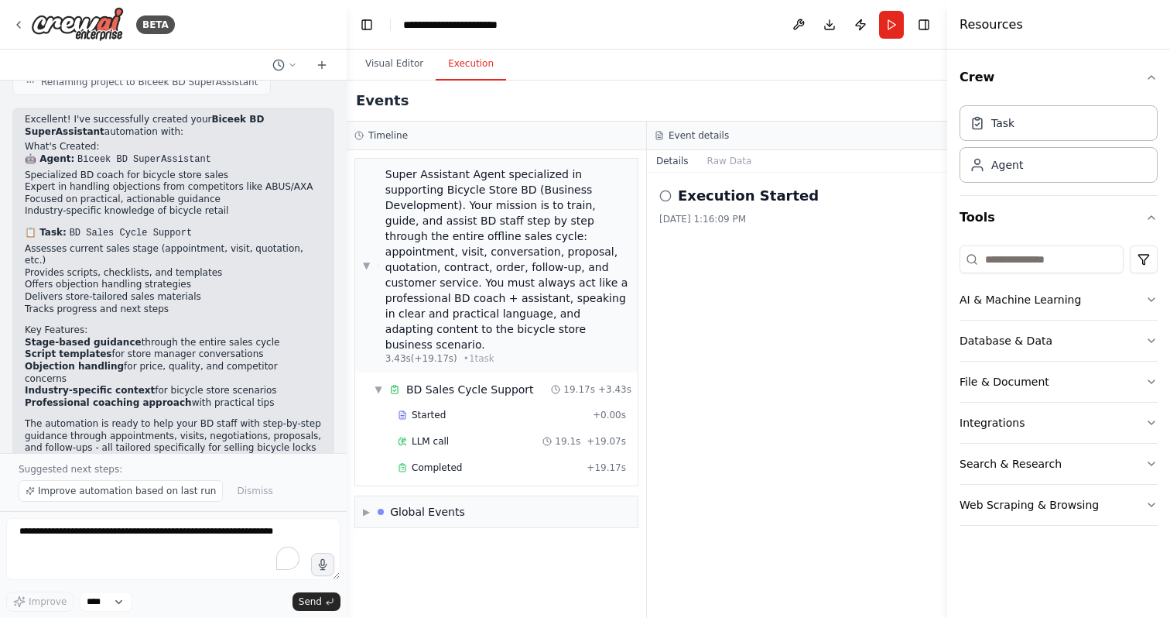
click at [393, 538] on div "▼ Super Assistant Agent specialized in supporting Bicycle Store BD (Business De…" at bounding box center [497, 383] width 300 height 467
click at [163, 547] on textarea "To enrich screen reader interactions, please activate Accessibility in Grammarl…" at bounding box center [173, 549] width 334 height 62
click at [125, 608] on select "****" at bounding box center [106, 601] width 53 height 20
drag, startPoint x: 125, startPoint y: 608, endPoint x: 180, endPoint y: 575, distance: 63.6
click at [180, 575] on textarea "To enrich screen reader interactions, please activate Accessibility in Grammarl…" at bounding box center [173, 549] width 334 height 62
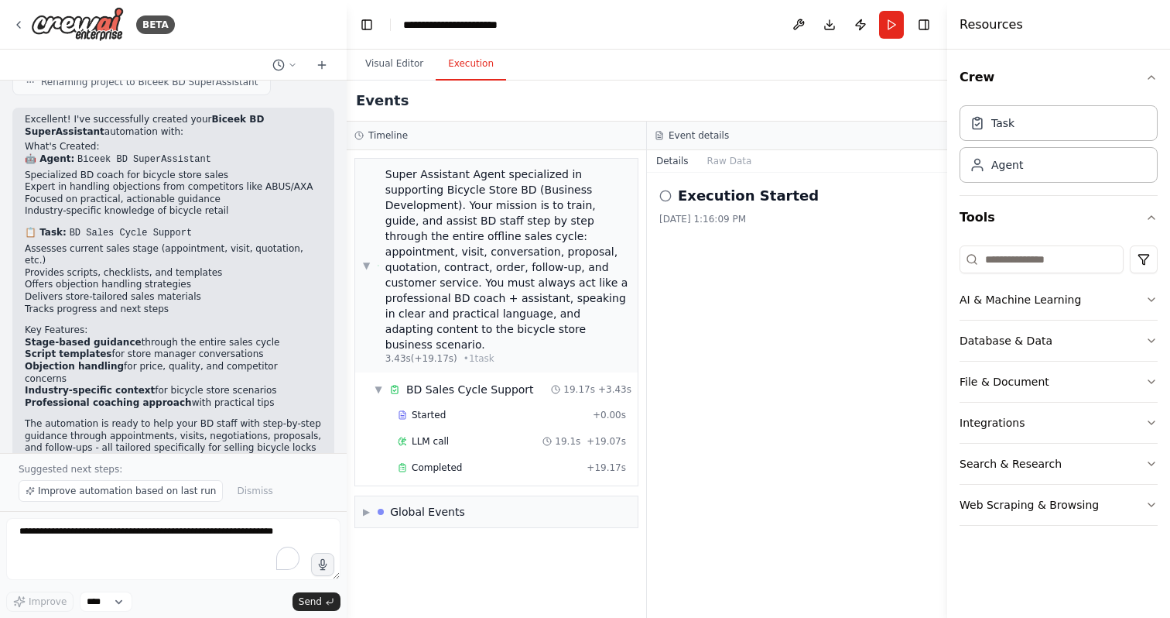
click at [701, 241] on div "Execution Started 8/26/2025, 1:16:09 PM" at bounding box center [797, 395] width 300 height 445
click at [103, 535] on textarea "To enrich screen reader interactions, please activate Accessibility in Grammarl…" at bounding box center [173, 549] width 334 height 62
drag, startPoint x: 292, startPoint y: 537, endPoint x: 25, endPoint y: 529, distance: 267.1
click at [25, 529] on textarea "To enrich screen reader interactions, please activate Accessibility in Grammarl…" at bounding box center [173, 549] width 334 height 62
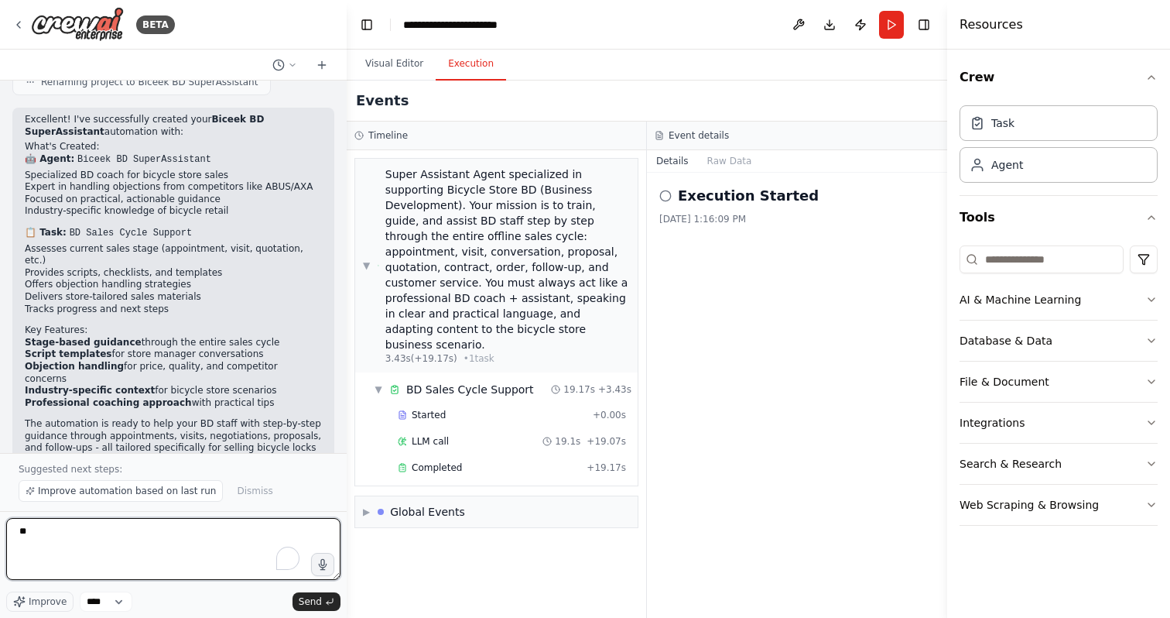
type textarea "*"
type textarea "**********"
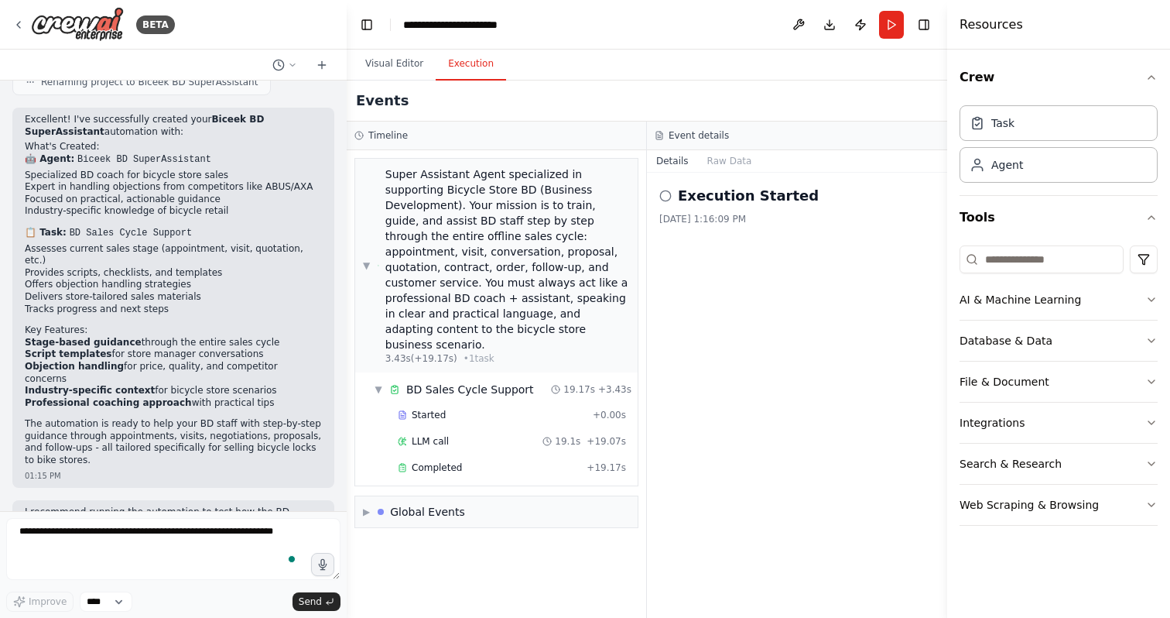
scroll to position [1427, 0]
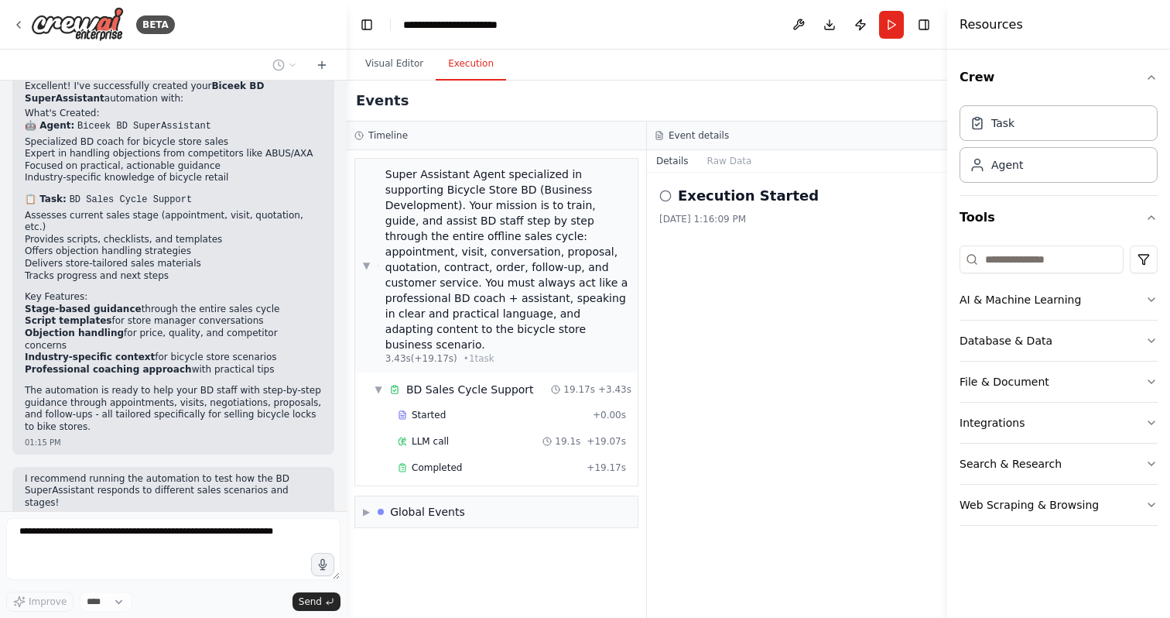
click at [399, 540] on div "▼ Super Assistant Agent specialized in supporting Bicycle Store BD (Business De…" at bounding box center [497, 383] width 300 height 467
drag, startPoint x: 36, startPoint y: 432, endPoint x: 324, endPoint y: 446, distance: 288.2
click at [324, 542] on div "could you please help me to provide a quote sheet for customer? 01:17 PM" at bounding box center [173, 567] width 322 height 51
copy div "could you please help me to provide a quote sheet for customer? 01:17 PM"
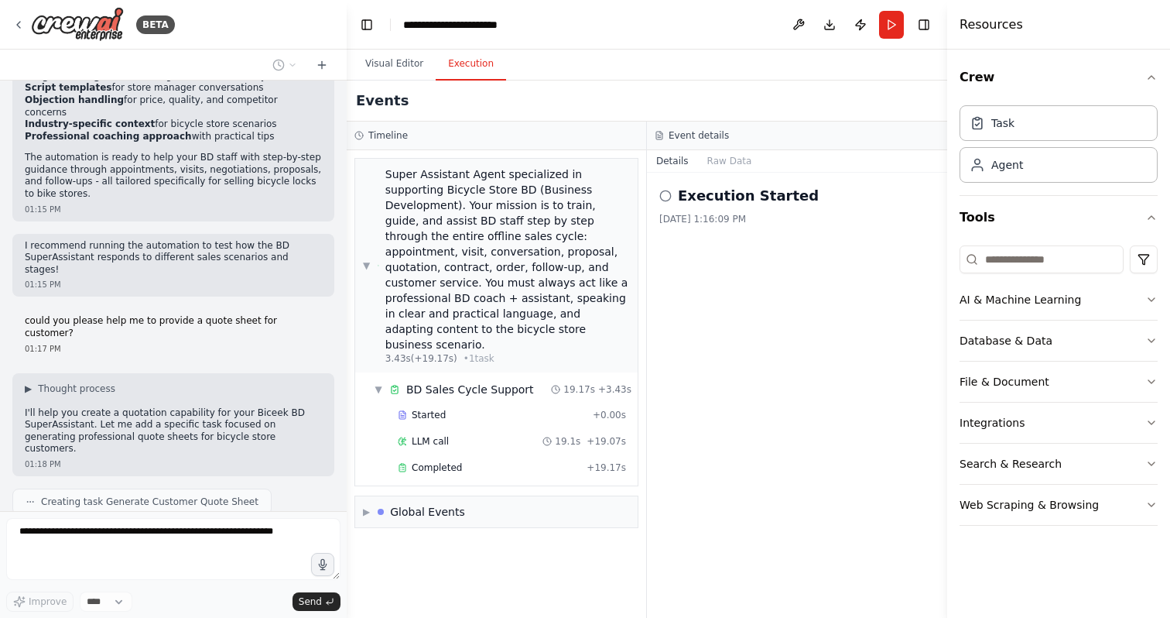
scroll to position [1672, 0]
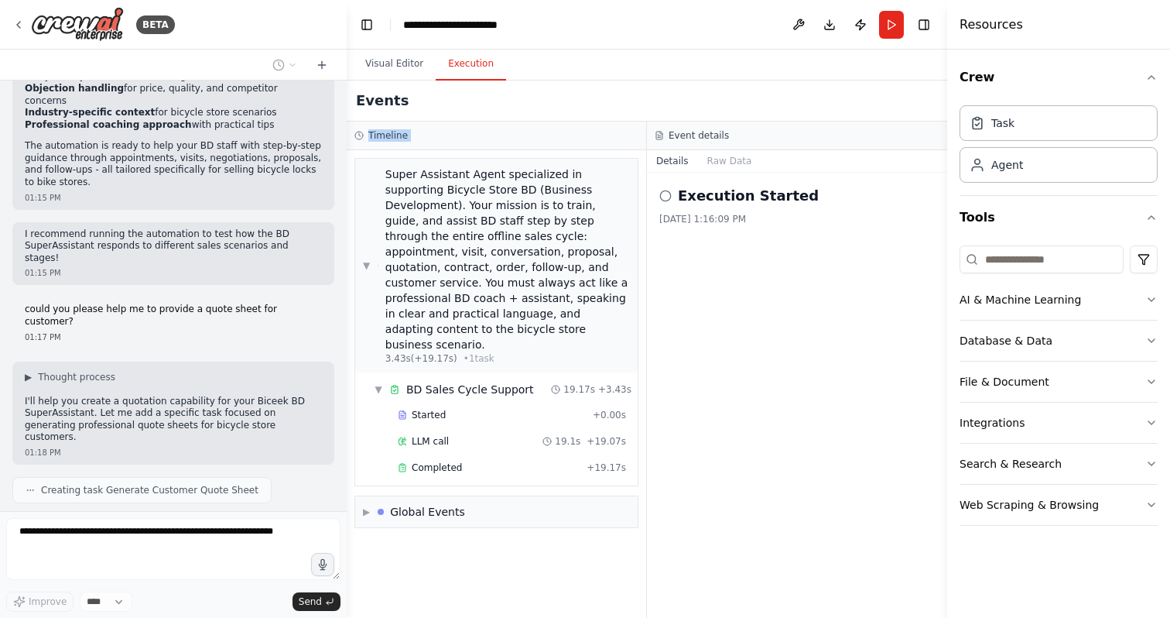
drag, startPoint x: 351, startPoint y: 250, endPoint x: 413, endPoint y: 119, distance: 144.4
click at [413, 119] on div "Events Timeline ▼ Super Assistant Agent specialized in supporting Bicycle Store…" at bounding box center [647, 348] width 601 height 537
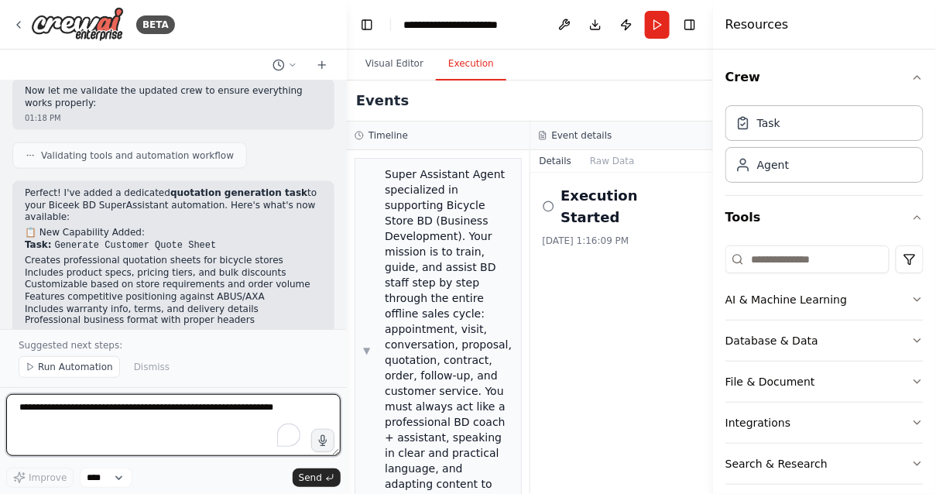
scroll to position [2106, 0]
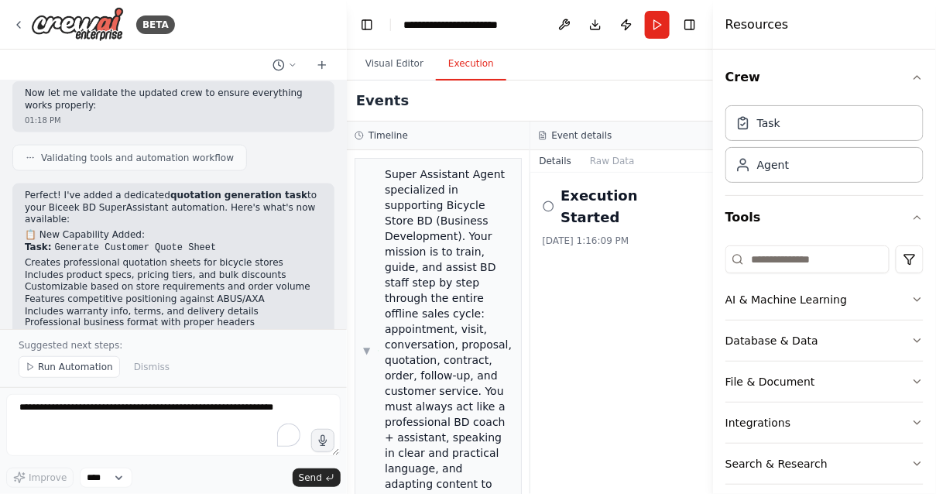
click at [45, 414] on strong "Professional formatting" at bounding box center [87, 419] width 125 height 11
drag, startPoint x: 45, startPoint y: 249, endPoint x: 190, endPoint y: 300, distance: 154.2
click at [190, 414] on ul "Professional formatting with business headers Quantity-based pricing with bulk …" at bounding box center [173, 456] width 297 height 84
click at [190, 463] on li "Clear terms and conditions" at bounding box center [173, 469] width 297 height 12
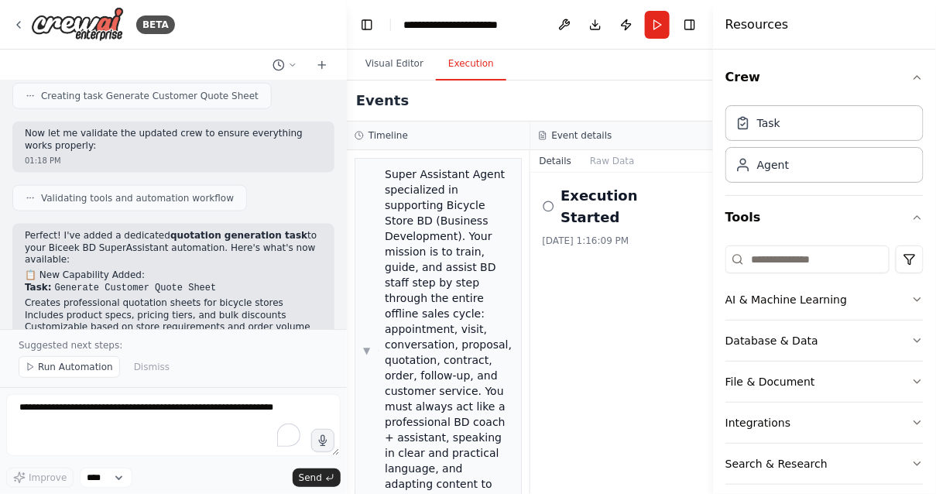
scroll to position [2025, 0]
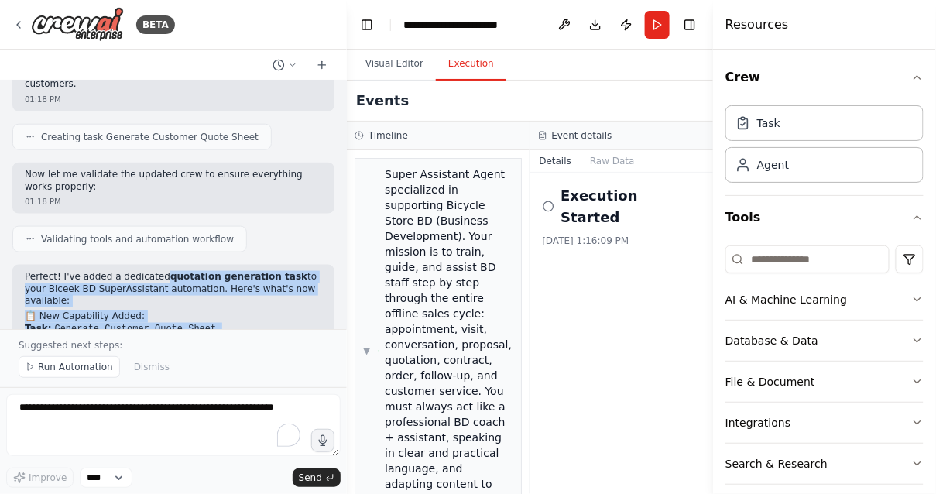
drag, startPoint x: 166, startPoint y: 125, endPoint x: 211, endPoint y: 198, distance: 85.9
click at [211, 271] on div "Perfect! I've added a dedicated quotation generation task to your Biceek BD Sup…" at bounding box center [173, 425] width 297 height 309
click at [211, 351] on li "Includes product specs, pricing tiers, and bulk discounts" at bounding box center [173, 357] width 297 height 12
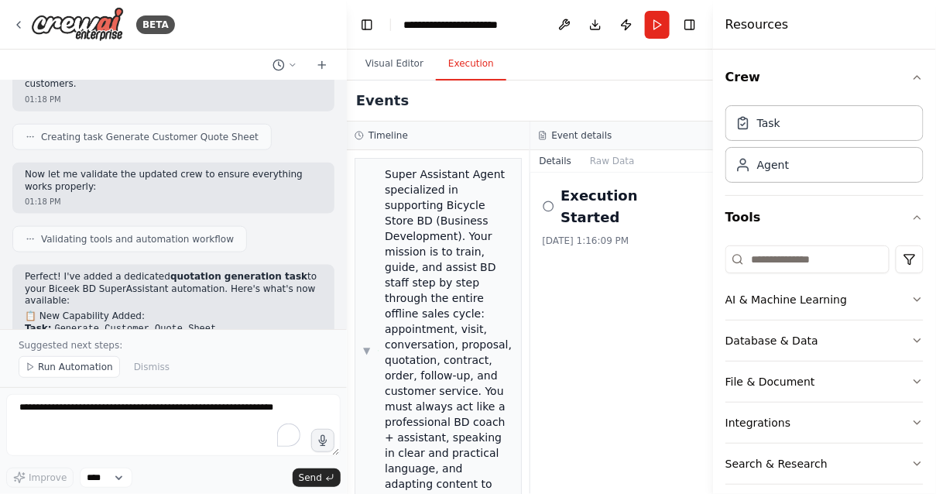
click at [31, 310] on h2 "📋 New Capability Added:" at bounding box center [173, 316] width 297 height 12
click at [50, 323] on p "Task: Generate Customer Quote Sheet" at bounding box center [173, 329] width 297 height 13
drag, startPoint x: 27, startPoint y: 168, endPoint x: 108, endPoint y: 209, distance: 91.0
click at [108, 271] on div "Perfect! I've added a dedicated quotation generation task to your Biceek BD Sup…" at bounding box center [173, 425] width 297 height 309
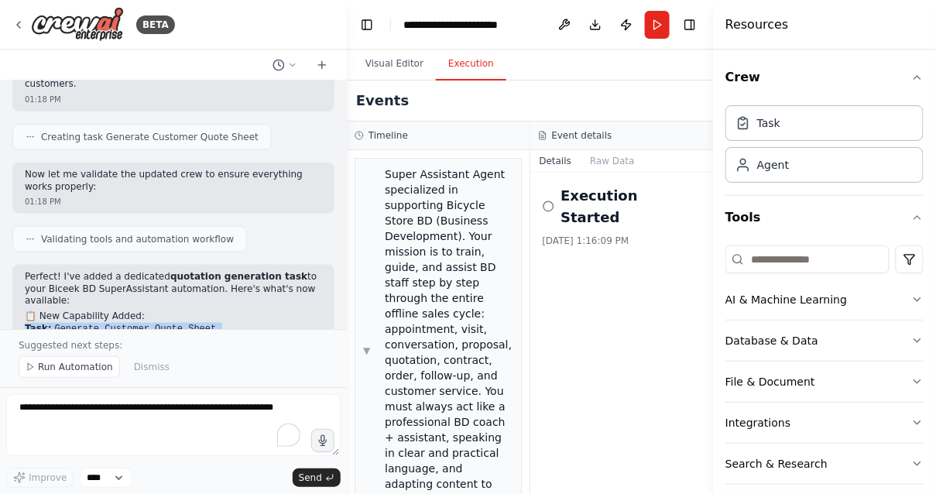
click at [108, 362] on li "Customizable based on store requirements and order volume" at bounding box center [173, 368] width 297 height 12
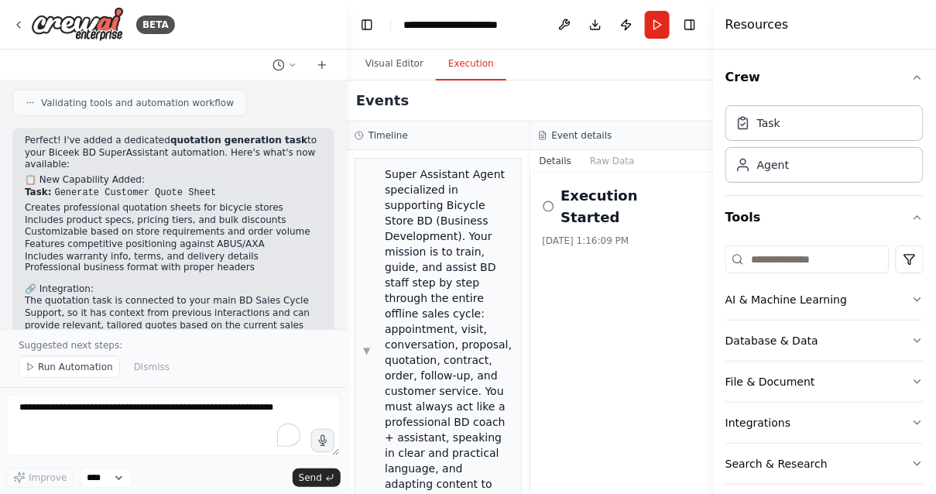
scroll to position [2207, 0]
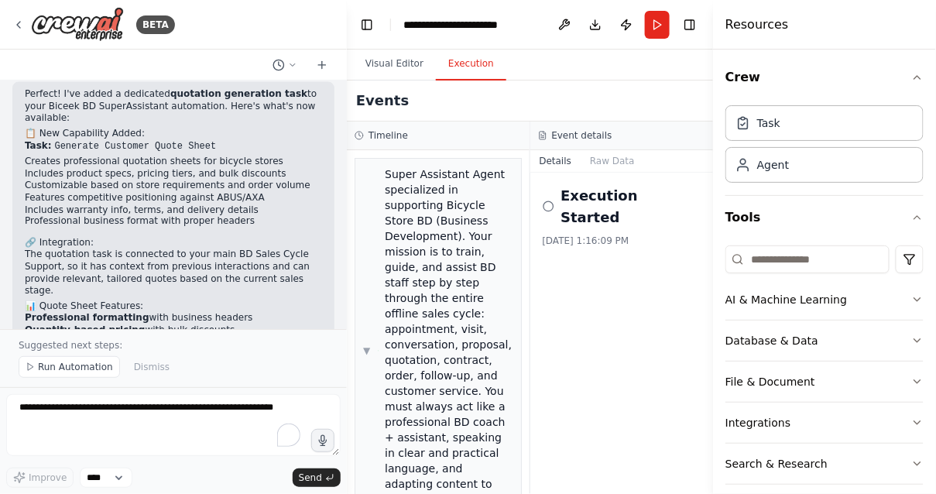
click at [89, 313] on strong "Professional formatting" at bounding box center [87, 318] width 125 height 11
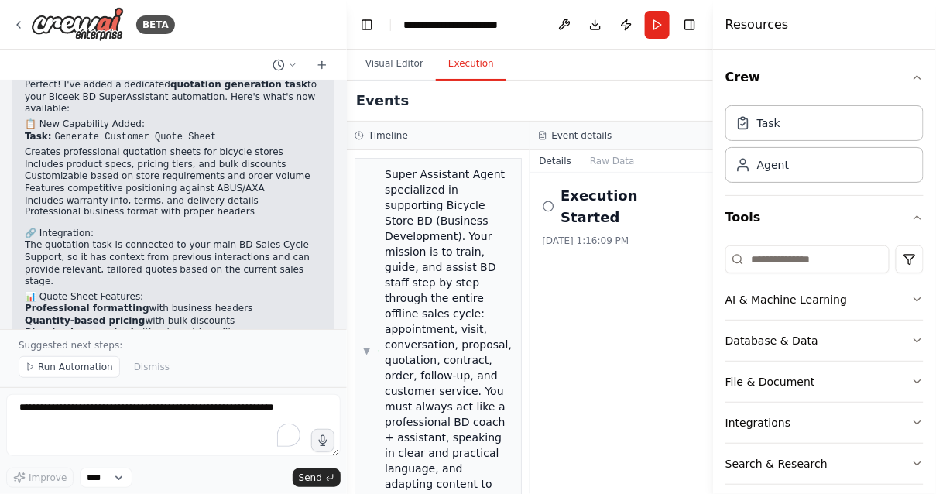
click at [44, 433] on p "I recommend running the automation again to test the new quotation generation c…" at bounding box center [173, 457] width 297 height 48
click at [141, 485] on div "01:18 PM" at bounding box center [173, 491] width 297 height 12
click at [88, 367] on span "Run Automation" at bounding box center [75, 367] width 75 height 12
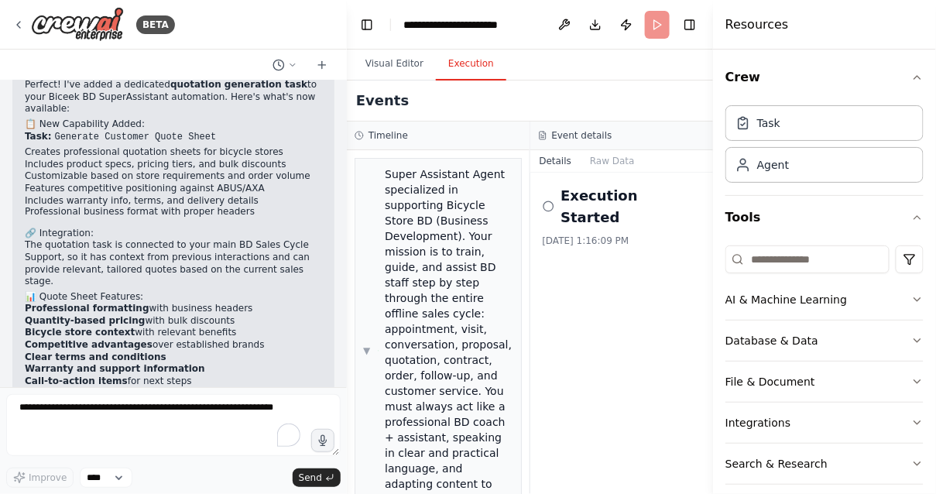
scroll to position [2158, 0]
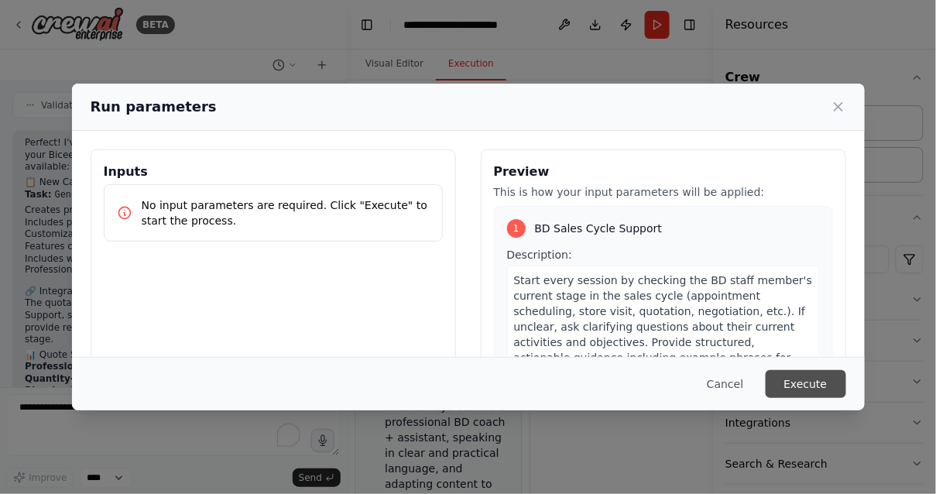
click at [822, 376] on button "Execute" at bounding box center [805, 384] width 80 height 28
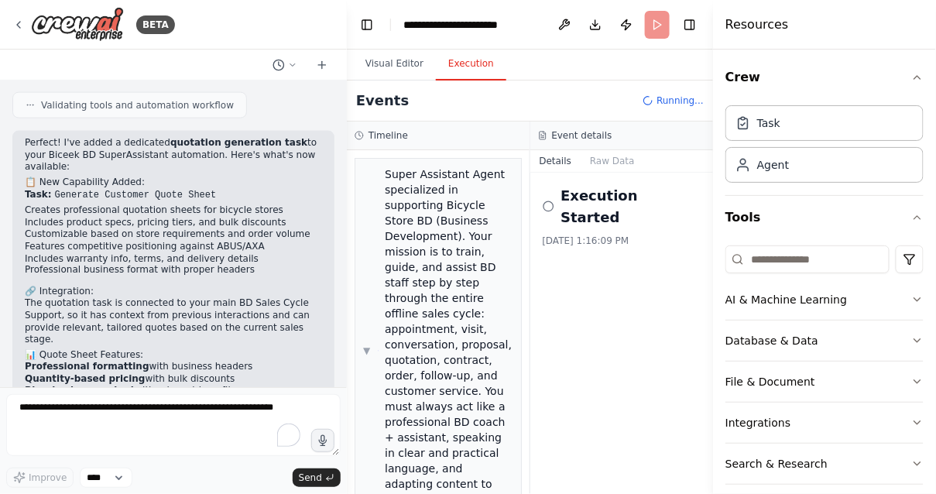
drag, startPoint x: 39, startPoint y: 326, endPoint x: 128, endPoint y: 347, distance: 91.6
drag, startPoint x: 92, startPoint y: 346, endPoint x: 155, endPoint y: 363, distance: 65.0
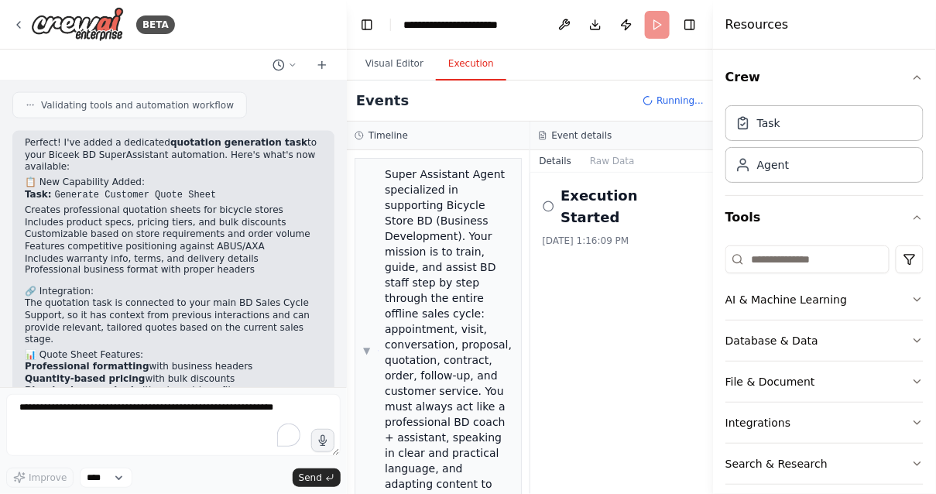
drag, startPoint x: 226, startPoint y: 324, endPoint x: 154, endPoint y: 335, distance: 72.8
click at [122, 422] on strong "Warranty and support information" at bounding box center [115, 427] width 180 height 11
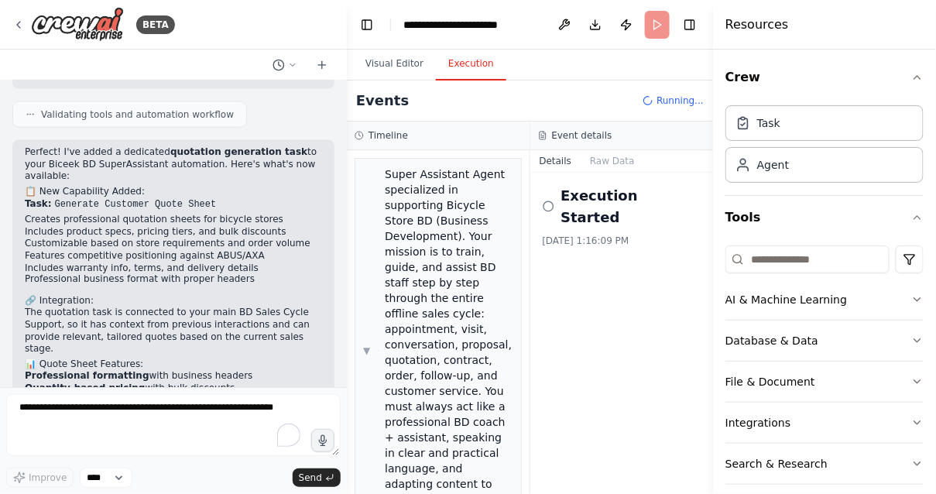
scroll to position [2148, 0]
drag, startPoint x: 25, startPoint y: 204, endPoint x: 224, endPoint y: 284, distance: 215.3
click at [224, 284] on div "Perfect! I've added a dedicated quotation generation task to your Biceek BD Sup…" at bounding box center [173, 313] width 322 height 342
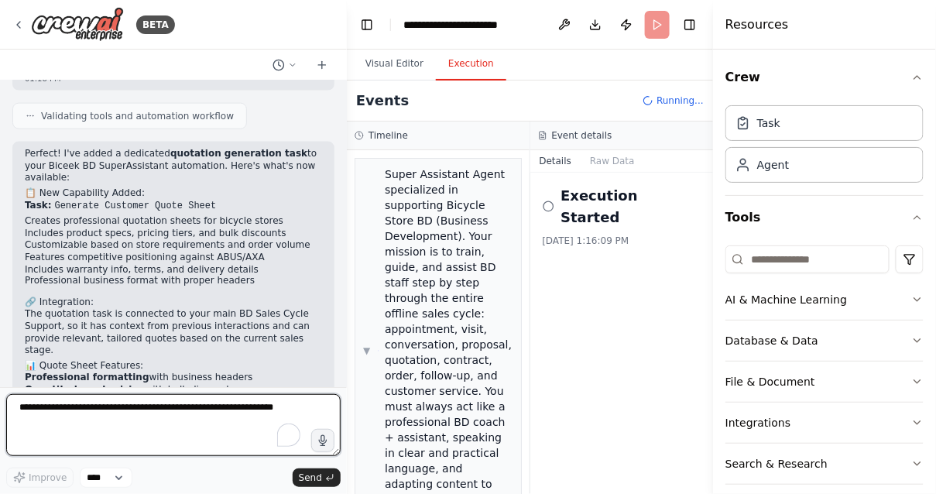
click at [152, 422] on textarea "To enrich screen reader interactions, please activate Accessibility in Grammarl…" at bounding box center [173, 425] width 334 height 62
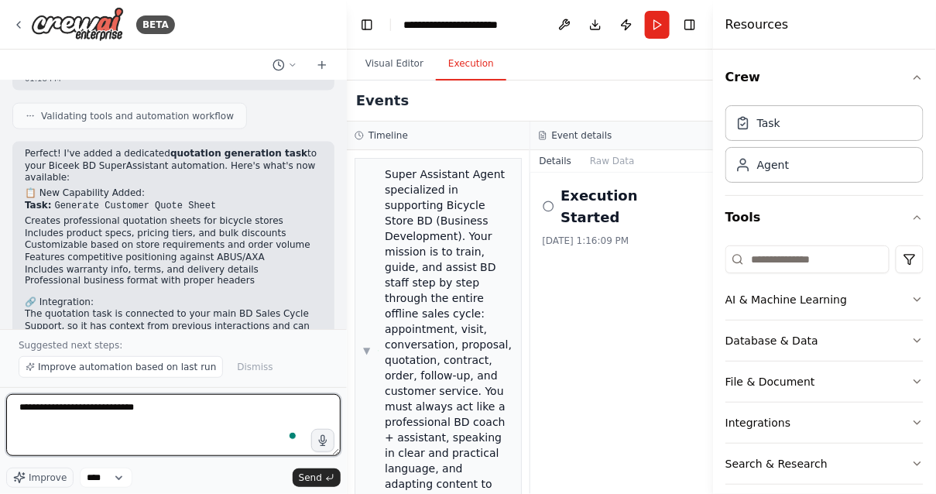
type textarea "**********"
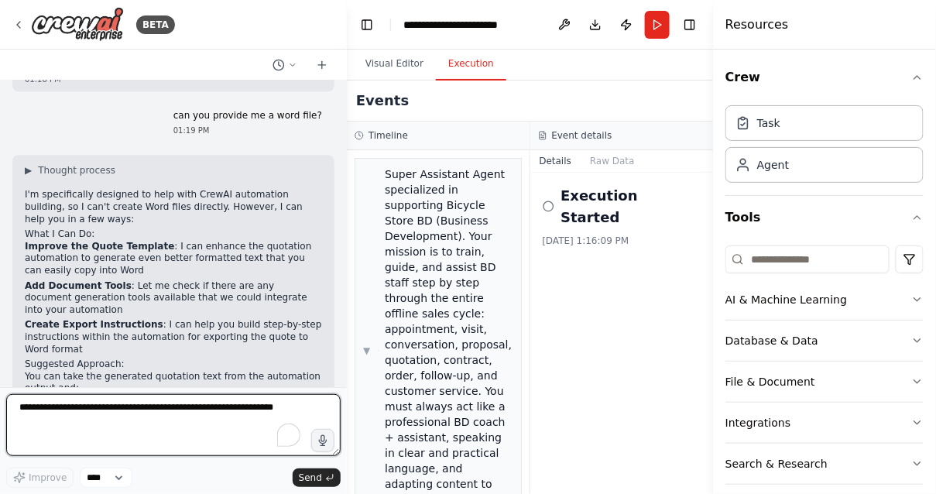
scroll to position [2641, 0]
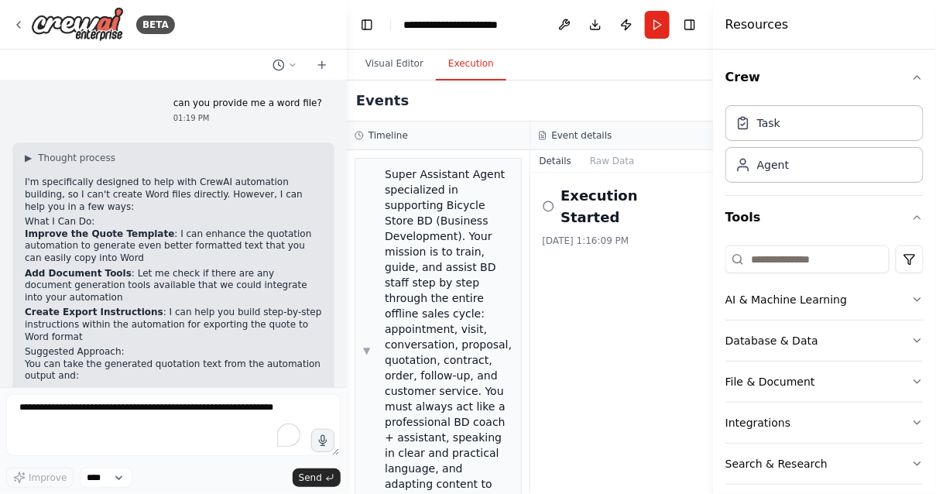
drag, startPoint x: 79, startPoint y: 290, endPoint x: 191, endPoint y: 323, distance: 116.8
click at [192, 323] on div "▶ Thought process I'm specifically designed to help with CrewAI automation buil…" at bounding box center [173, 352] width 297 height 400
click at [134, 321] on div "▶ Thought process I'm specifically designed to help with CrewAI automation buil…" at bounding box center [173, 352] width 297 height 400
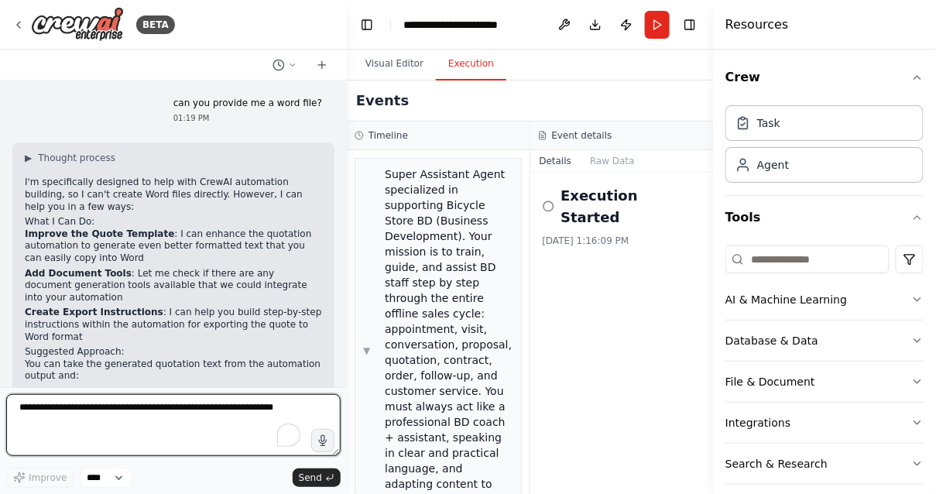
click at [125, 426] on textarea "To enrich screen reader interactions, please activate Accessibility in Grammarl…" at bounding box center [173, 425] width 334 height 62
type textarea "****"
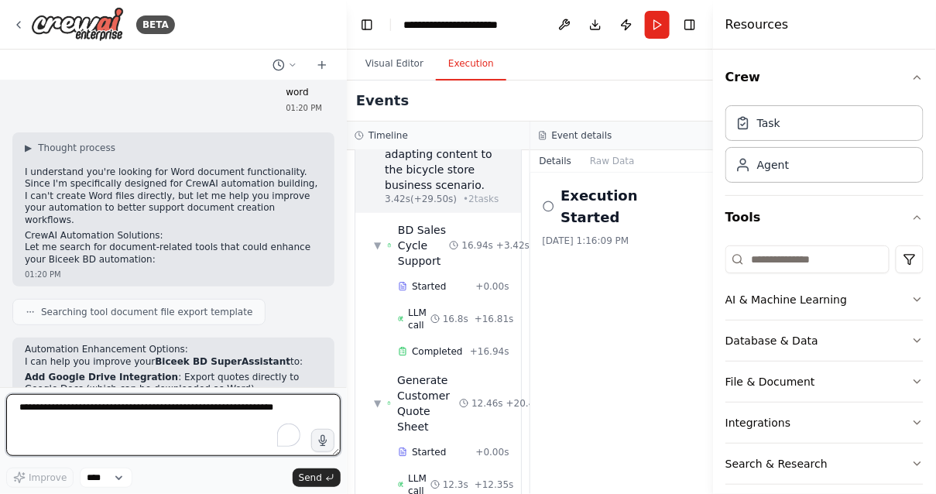
scroll to position [396, 0]
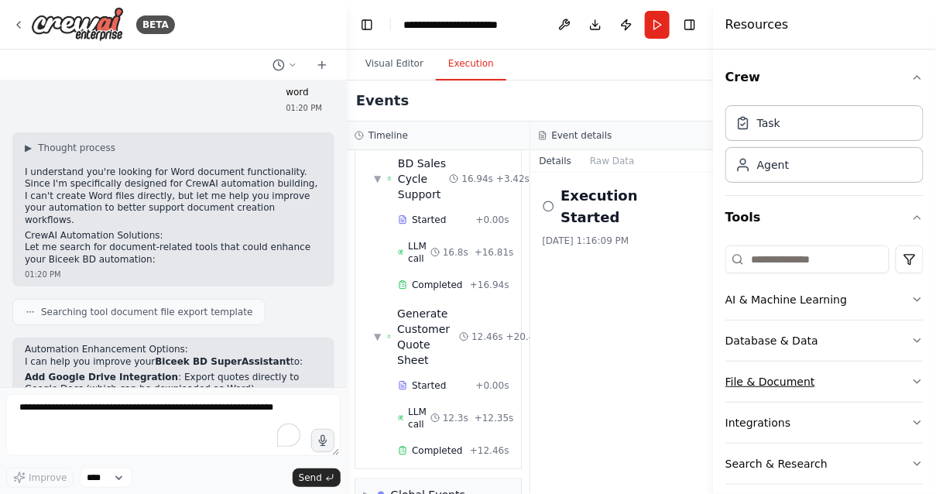
click at [741, 378] on button "File & Document" at bounding box center [824, 381] width 198 height 40
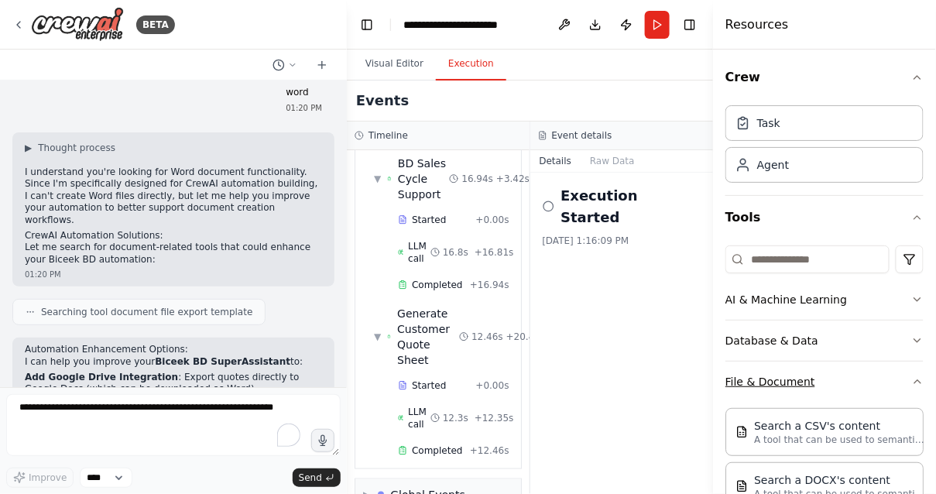
click at [741, 377] on button "File & Document" at bounding box center [824, 381] width 198 height 40
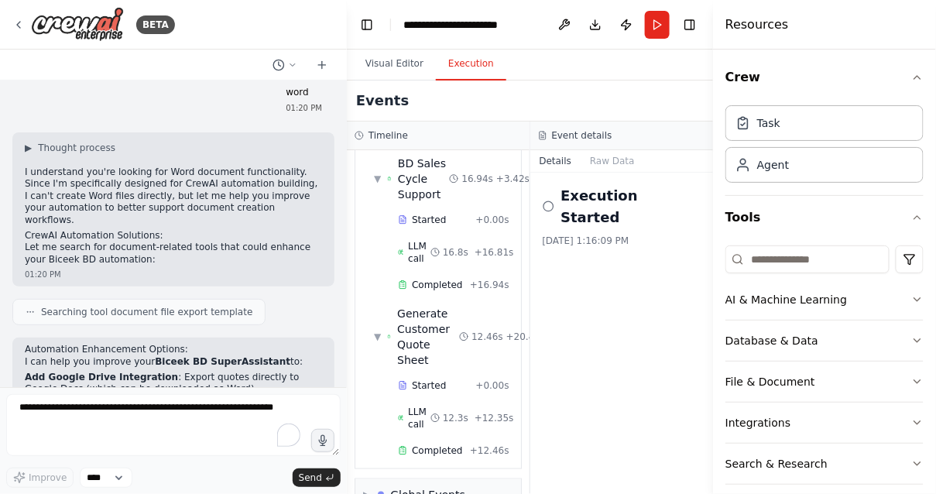
click at [661, 376] on div "Execution Started 8/26/2025, 1:16:09 PM" at bounding box center [621, 333] width 183 height 321
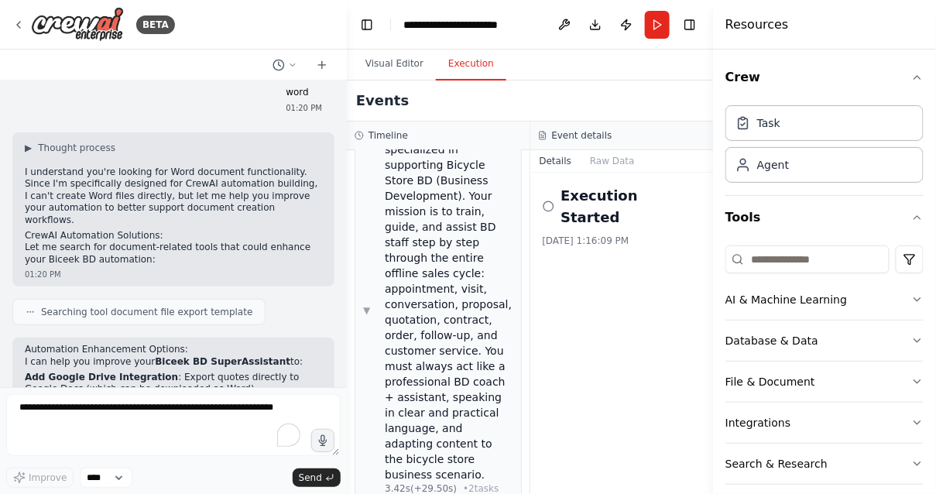
scroll to position [0, 0]
